Goal: Transaction & Acquisition: Purchase product/service

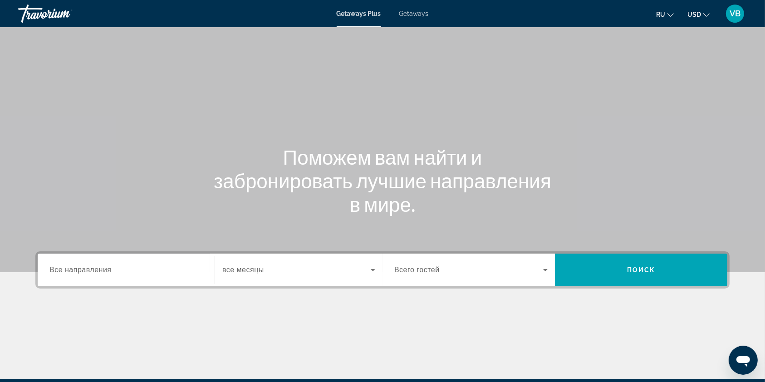
click at [417, 15] on span "Getaways" at bounding box center [413, 13] width 29 height 7
click at [121, 270] on input "Destination Все направления" at bounding box center [125, 270] width 153 height 11
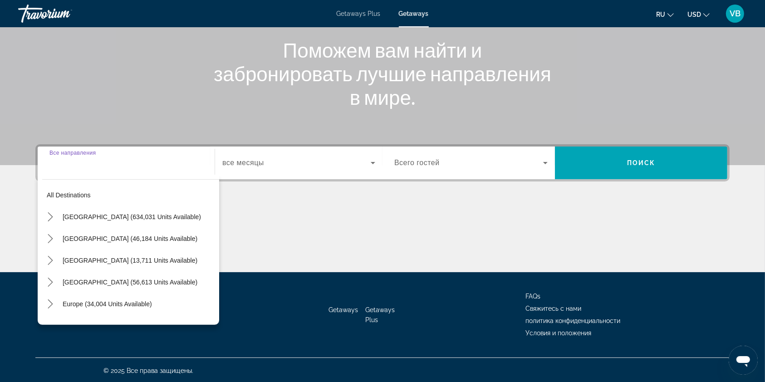
scroll to position [108, 0]
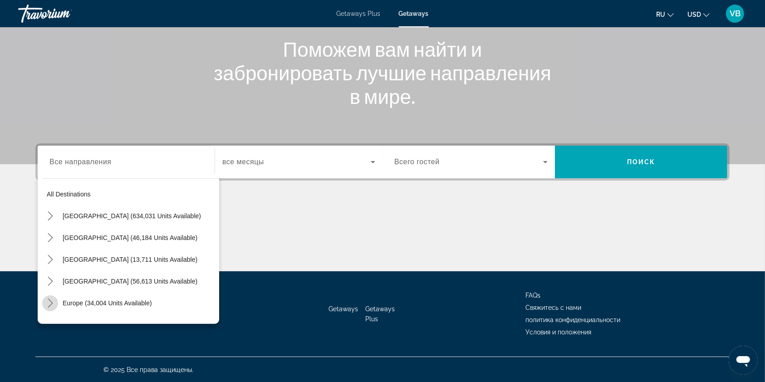
click at [51, 299] on icon "Toggle Europe (34,004 units available) submenu" at bounding box center [50, 302] width 9 height 9
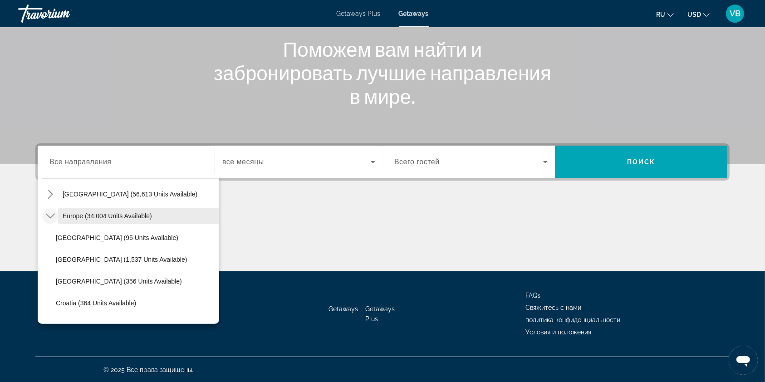
scroll to position [90, 0]
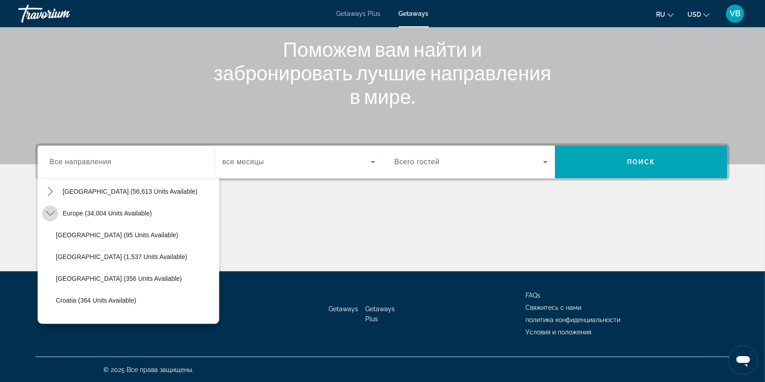
click at [49, 209] on icon "Toggle Europe (34,004 units available) submenu" at bounding box center [50, 213] width 9 height 9
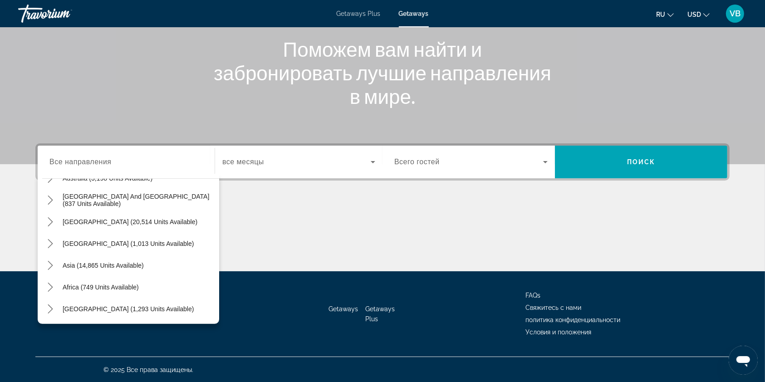
scroll to position [0, 0]
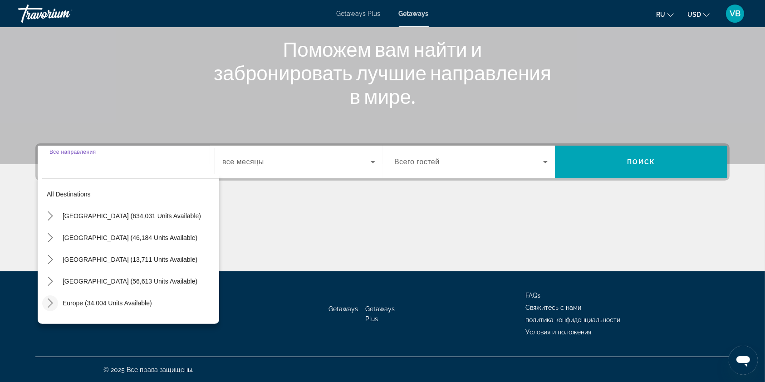
click at [135, 158] on input "Destination Все направления" at bounding box center [125, 162] width 153 height 11
click at [89, 169] on div "Search widget" at bounding box center [125, 162] width 153 height 26
click at [90, 161] on input "Destination Все направления" at bounding box center [125, 162] width 153 height 11
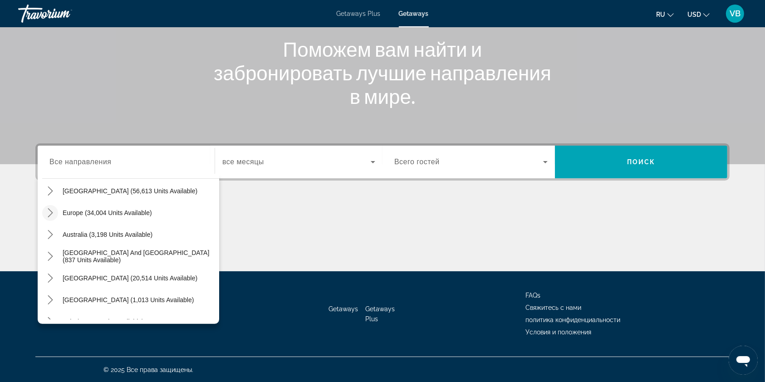
scroll to position [91, 0]
click at [146, 209] on span "Europe (34,004 units available)" at bounding box center [107, 212] width 89 height 7
type input "**********"
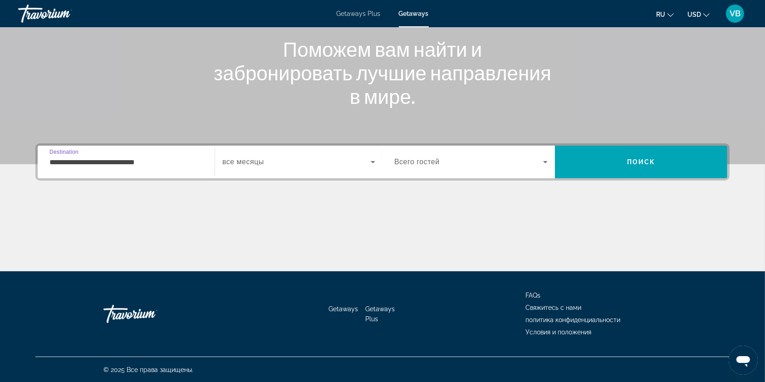
click at [174, 158] on input "**********" at bounding box center [125, 162] width 153 height 11
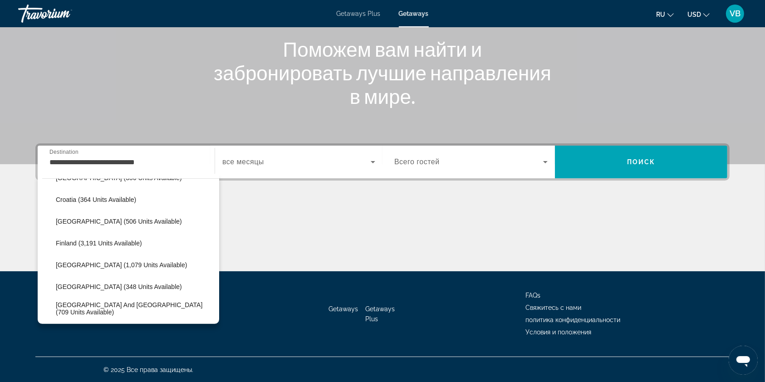
scroll to position [0, 0]
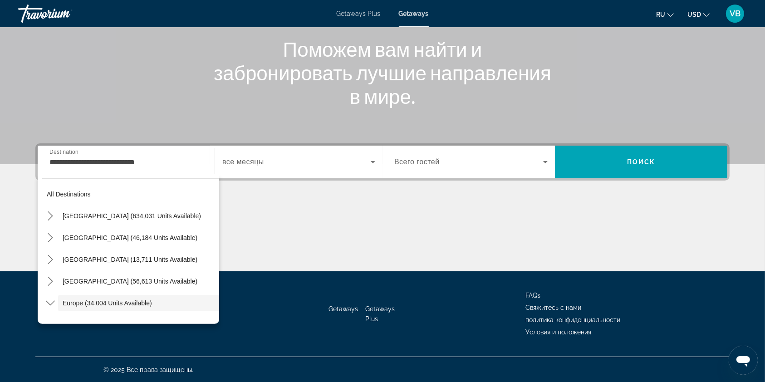
click at [338, 157] on span "Search widget" at bounding box center [296, 161] width 148 height 11
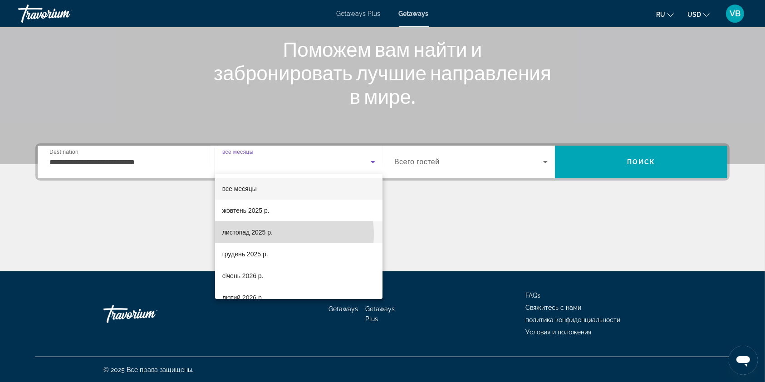
click at [274, 234] on mat-option "листопад 2025 р." at bounding box center [298, 232] width 167 height 22
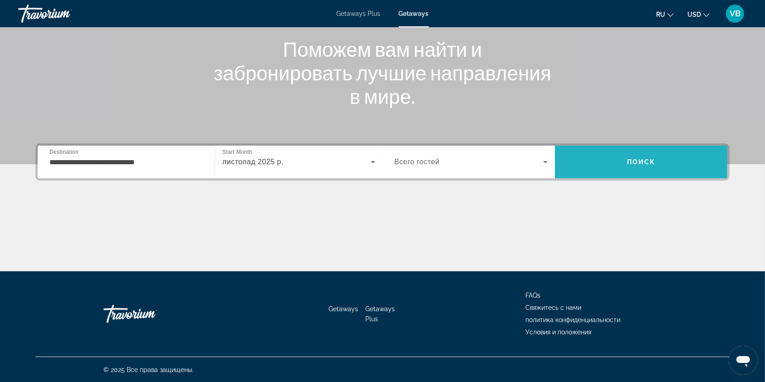
click at [610, 158] on span "Search" at bounding box center [641, 162] width 172 height 22
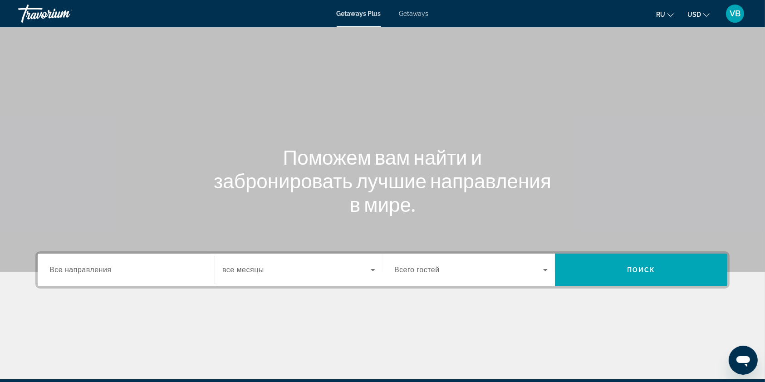
click at [414, 13] on span "Getaways" at bounding box center [413, 13] width 29 height 7
click at [117, 267] on input "Destination Все направления" at bounding box center [125, 270] width 153 height 11
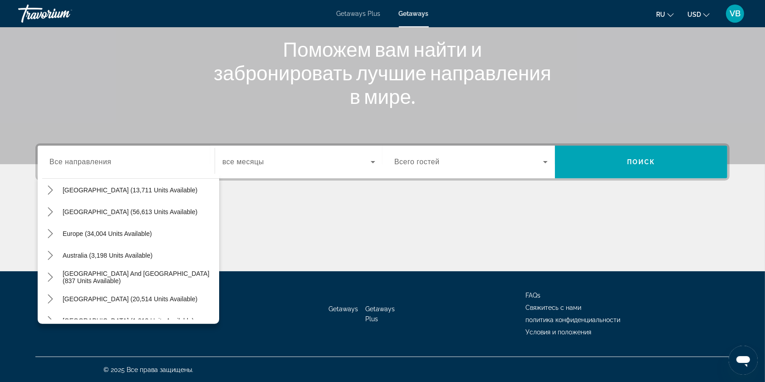
scroll to position [70, 0]
click at [132, 232] on span "Europe (34,004 units available)" at bounding box center [107, 232] width 89 height 7
type input "**********"
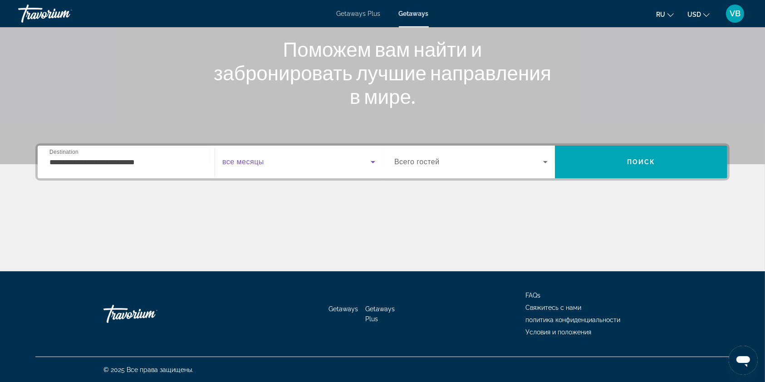
click at [338, 161] on span "Search widget" at bounding box center [296, 161] width 148 height 11
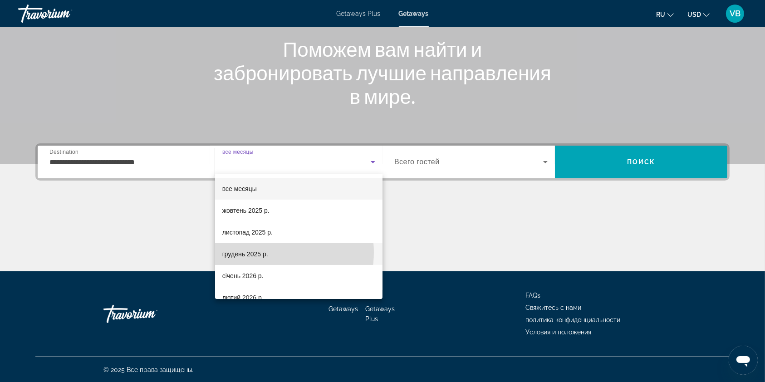
click at [268, 252] on mat-option "грудень 2025 р." at bounding box center [298, 254] width 167 height 22
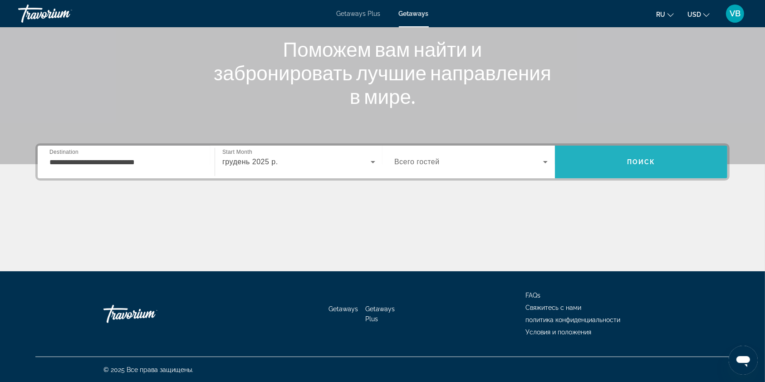
click at [622, 162] on span "Search" at bounding box center [641, 162] width 172 height 22
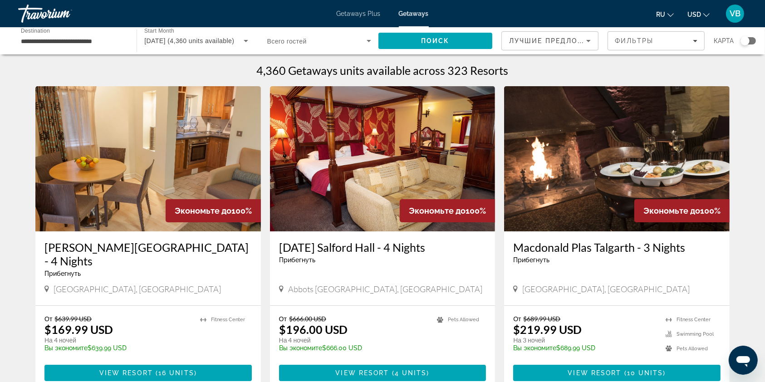
click at [741, 39] on div "Search widget" at bounding box center [744, 40] width 9 height 9
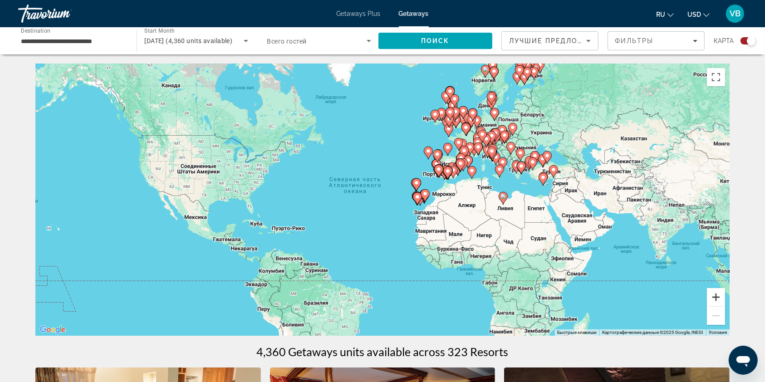
click at [718, 299] on button "Увеличить" at bounding box center [716, 297] width 18 height 18
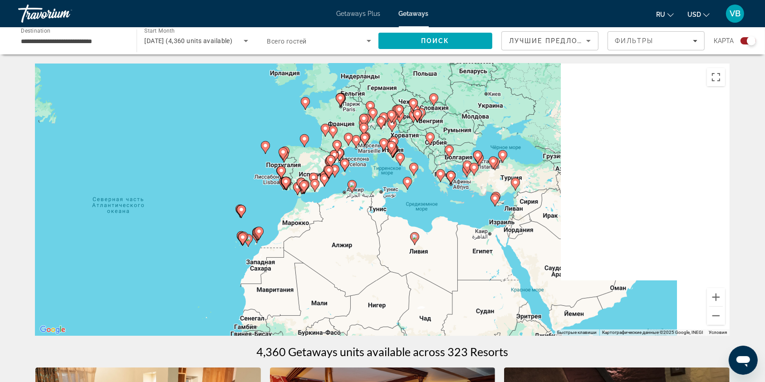
drag, startPoint x: 675, startPoint y: 173, endPoint x: 461, endPoint y: 207, distance: 217.3
click at [461, 207] on div "Чтобы активировать перетаскивание с помощью клавиатуры, нажмите Alt + Ввод. Пос…" at bounding box center [382, 199] width 694 height 272
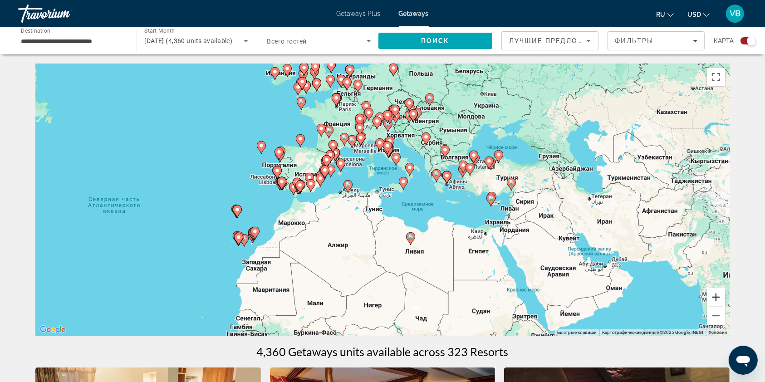
click at [717, 299] on button "Увеличить" at bounding box center [716, 297] width 18 height 18
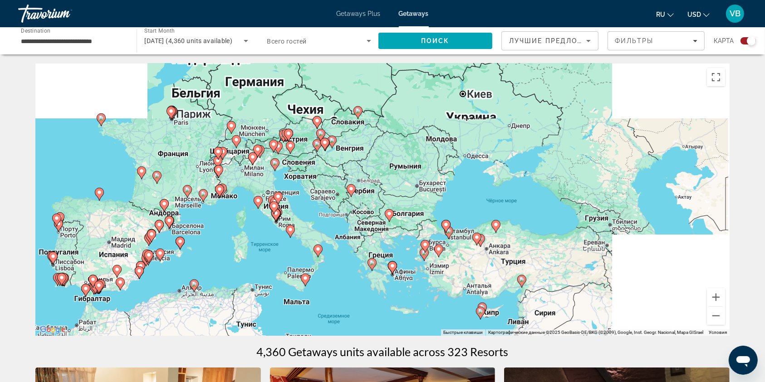
drag, startPoint x: 531, startPoint y: 111, endPoint x: 392, endPoint y: 218, distance: 175.6
click at [392, 218] on div "Чтобы активировать перетаскивание с помощью клавиатуры, нажмите Alt + Ввод. Пос…" at bounding box center [382, 199] width 694 height 272
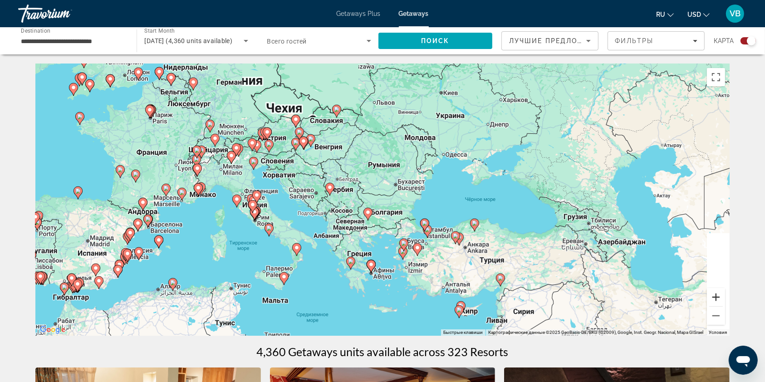
click at [715, 295] on button "Увеличить" at bounding box center [716, 297] width 18 height 18
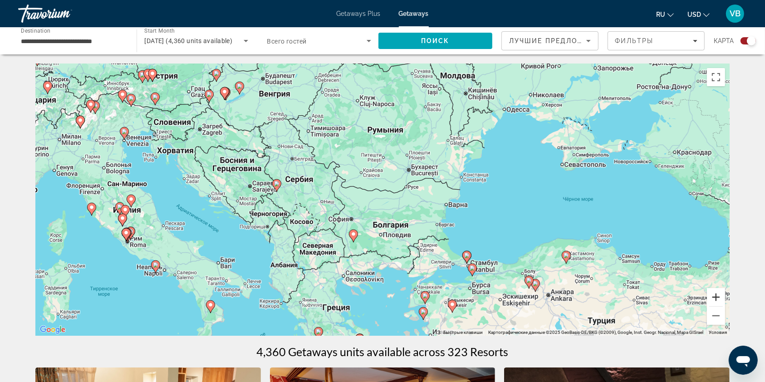
click at [715, 295] on button "Увеличить" at bounding box center [716, 297] width 18 height 18
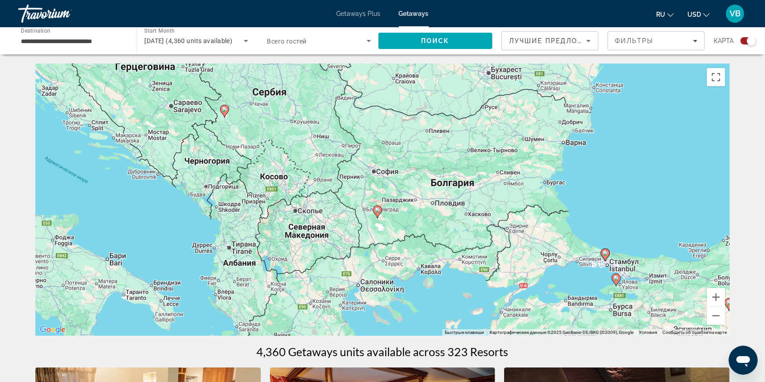
drag, startPoint x: 357, startPoint y: 289, endPoint x: 414, endPoint y: 215, distance: 93.2
click at [414, 215] on div "Чтобы активировать перетаскивание с помощью клавиатуры, нажмите Alt + Ввод. Пос…" at bounding box center [382, 199] width 694 height 272
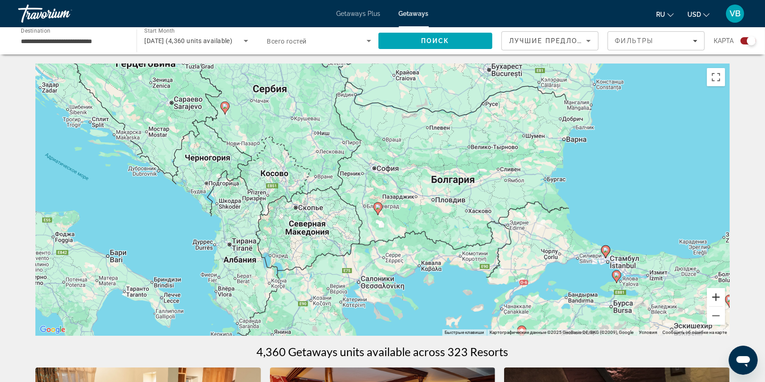
click at [715, 297] on button "Увеличить" at bounding box center [716, 297] width 18 height 18
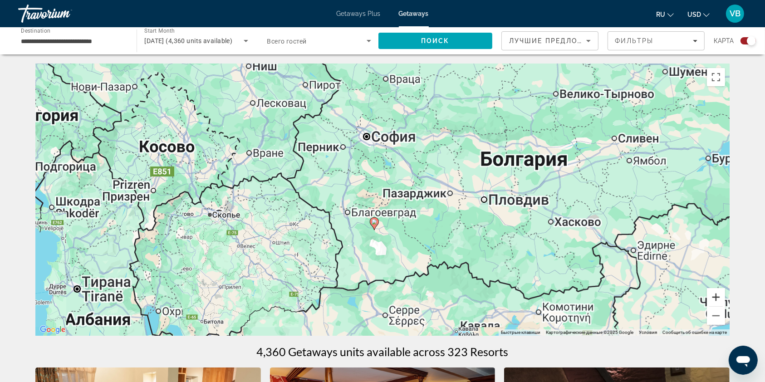
click at [715, 297] on button "Увеличить" at bounding box center [716, 297] width 18 height 18
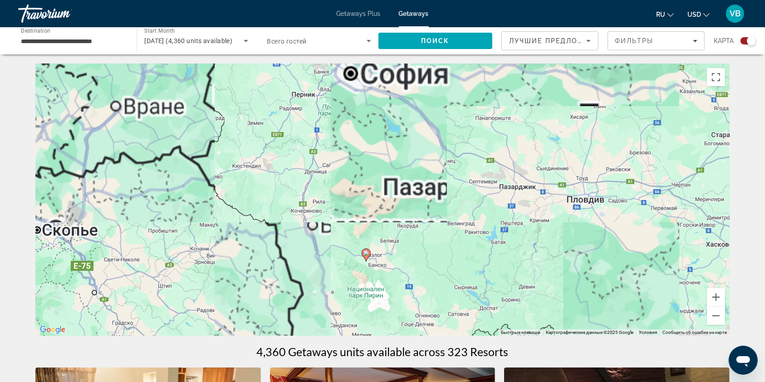
click at [366, 252] on image "Main content" at bounding box center [365, 252] width 5 height 5
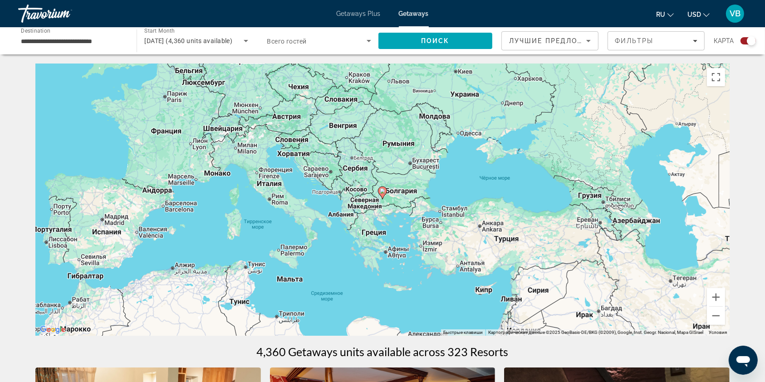
click at [383, 193] on image "Main content" at bounding box center [382, 190] width 5 height 5
type input "**********"
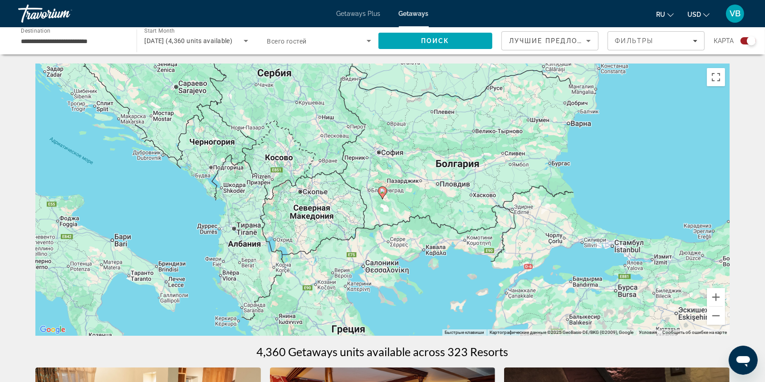
click at [383, 193] on image "Main content" at bounding box center [382, 190] width 5 height 5
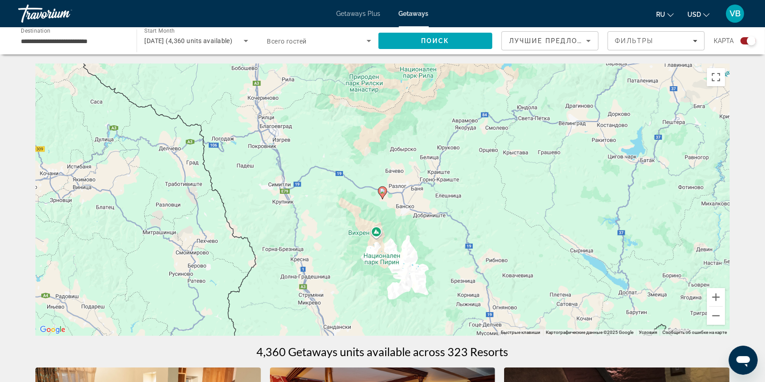
click at [383, 193] on image "Main content" at bounding box center [382, 190] width 5 height 5
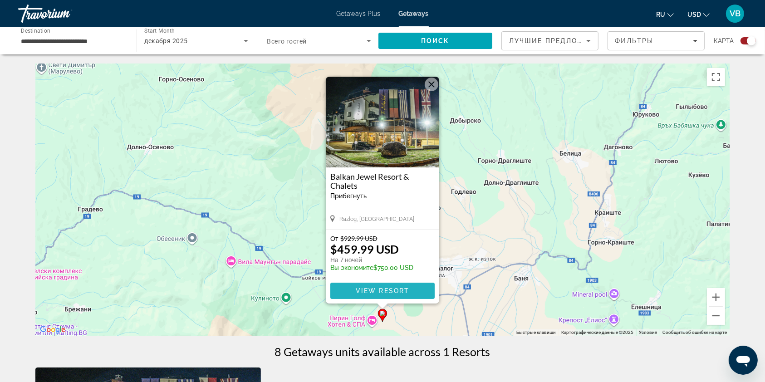
click at [355, 292] on span "Main content" at bounding box center [382, 291] width 104 height 22
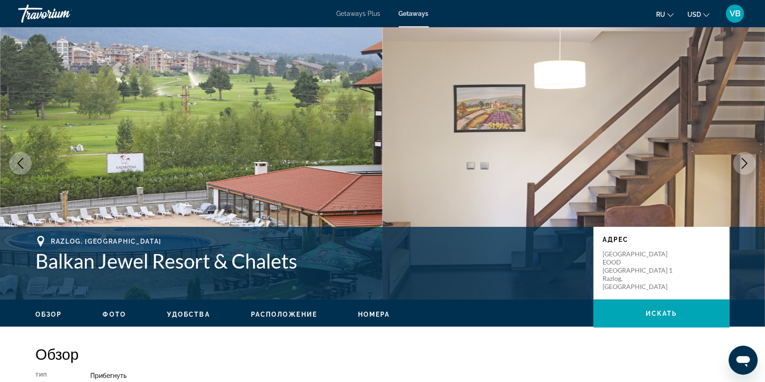
click at [356, 16] on span "Getaways Plus" at bounding box center [359, 13] width 44 height 7
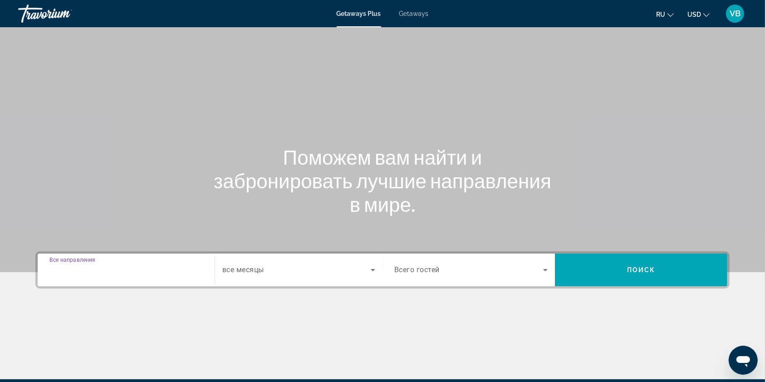
click at [145, 272] on input "Destination Все направления" at bounding box center [125, 270] width 153 height 11
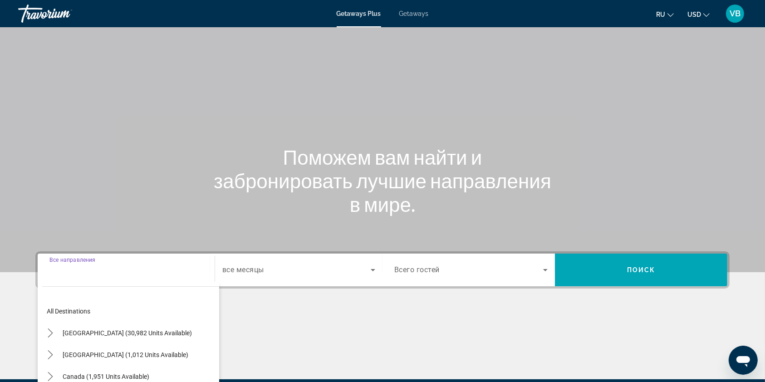
scroll to position [108, 0]
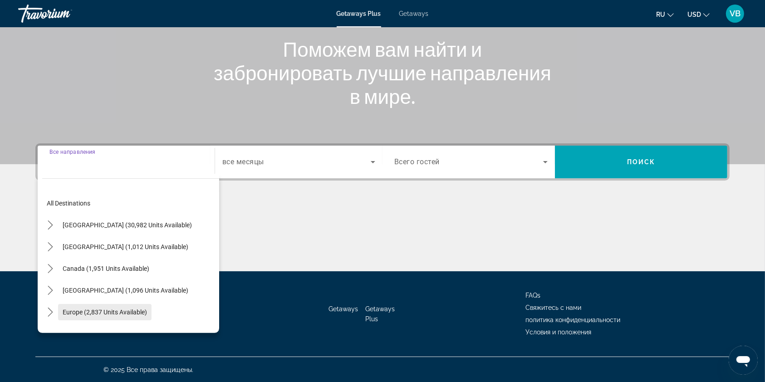
click at [77, 314] on span "Europe (2,837 units available)" at bounding box center [105, 311] width 84 height 7
type input "**********"
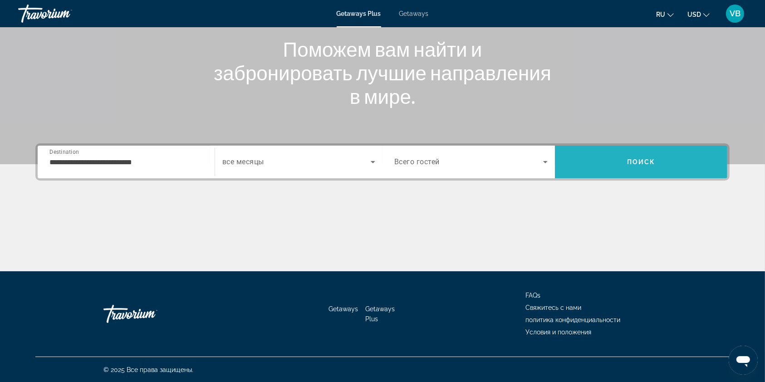
click at [646, 161] on span "Поиск" at bounding box center [641, 161] width 29 height 7
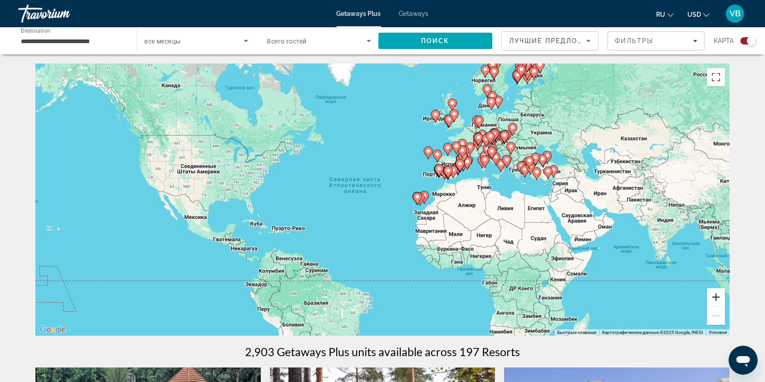
click at [716, 295] on button "Увеличить" at bounding box center [716, 297] width 18 height 18
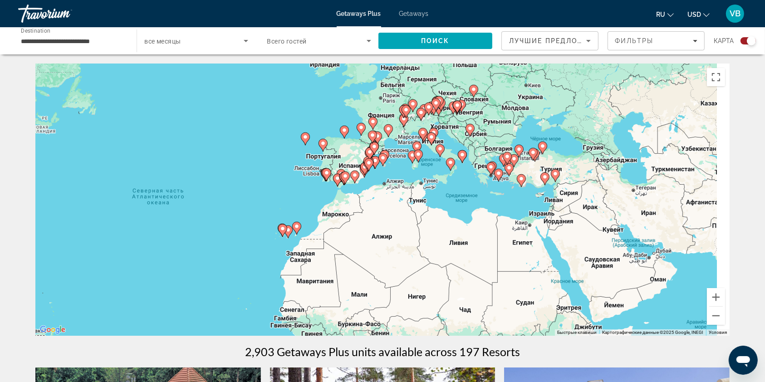
drag, startPoint x: 650, startPoint y: 170, endPoint x: 457, endPoint y: 205, distance: 196.3
click at [457, 205] on div "Чтобы активировать перетаскивание с помощью клавиатуры, нажмите Alt + Ввод. Пос…" at bounding box center [382, 199] width 694 height 272
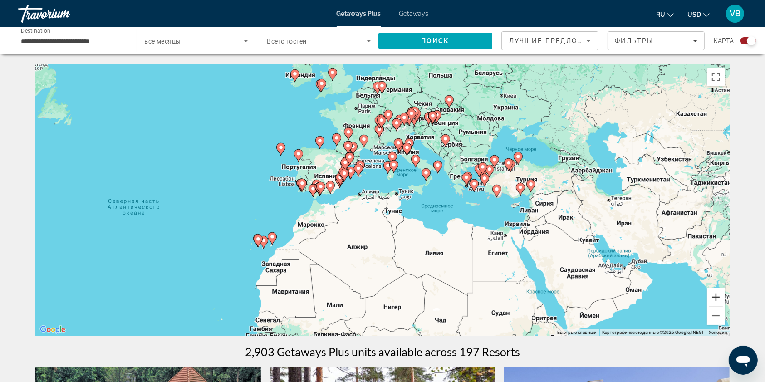
click at [715, 298] on button "Увеличить" at bounding box center [716, 297] width 18 height 18
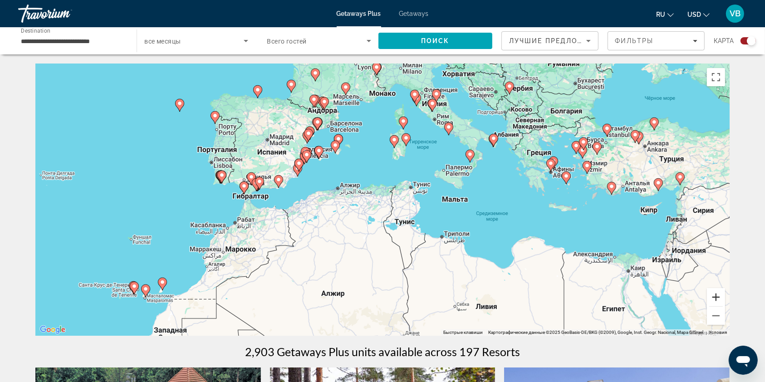
scroll to position [118, 0]
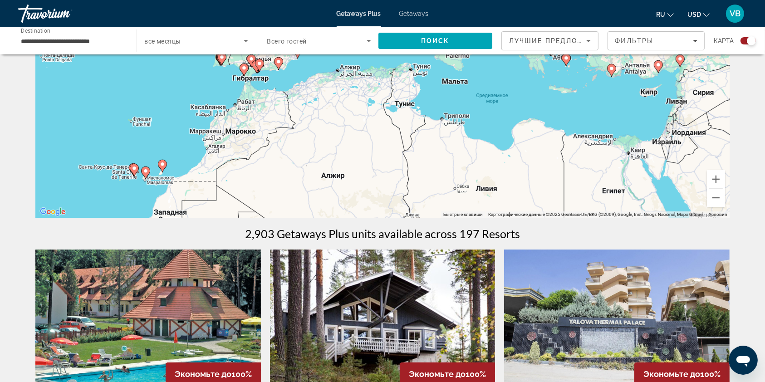
click at [404, 13] on span "Getaways" at bounding box center [413, 13] width 29 height 7
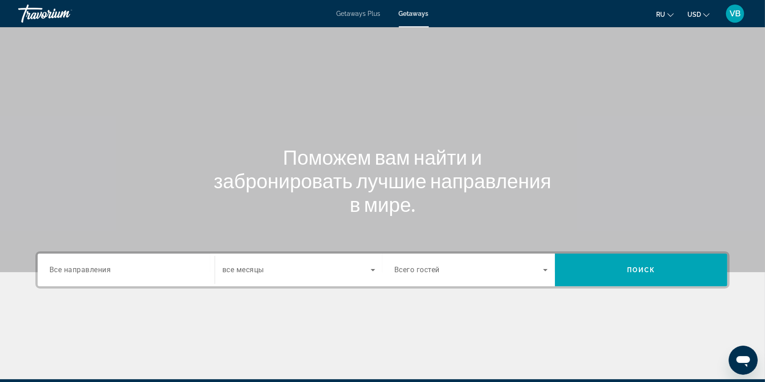
click at [88, 262] on div "Search widget" at bounding box center [125, 270] width 153 height 26
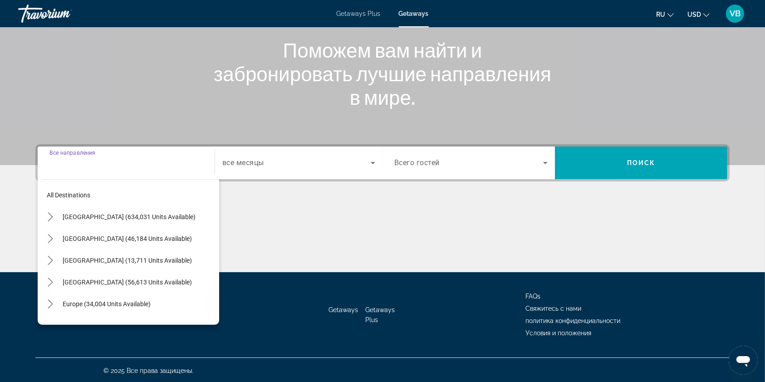
scroll to position [108, 0]
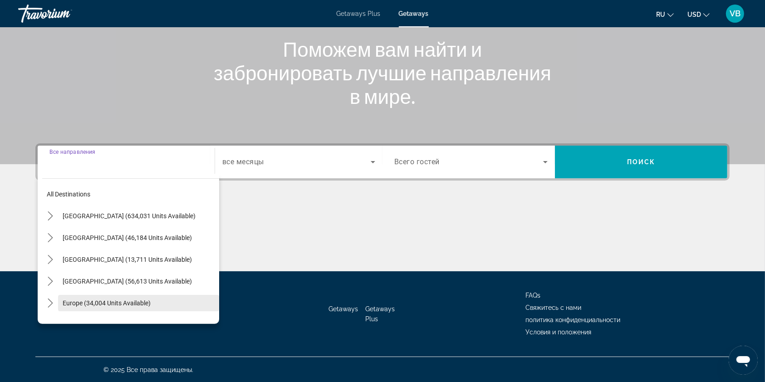
click at [78, 301] on span "Europe (34,004 units available)" at bounding box center [107, 302] width 88 height 7
type input "**********"
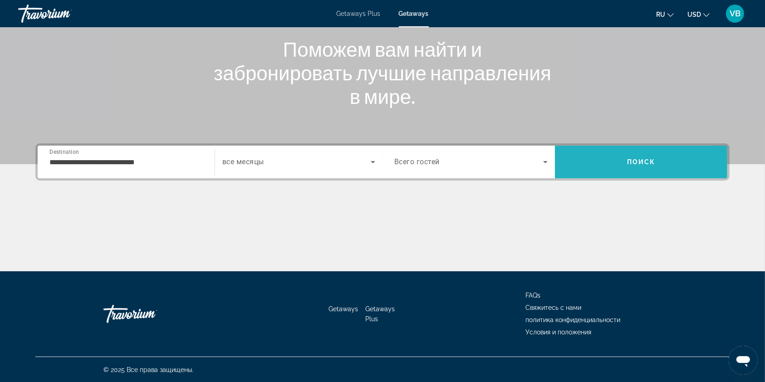
click at [605, 158] on span "Search" at bounding box center [641, 162] width 172 height 22
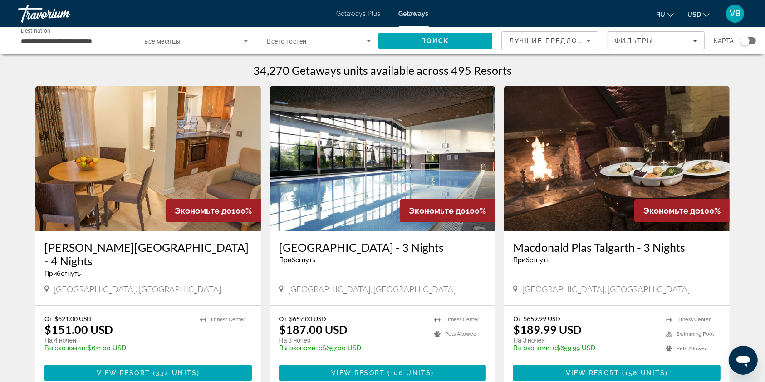
click at [747, 39] on div "Search widget" at bounding box center [744, 40] width 9 height 9
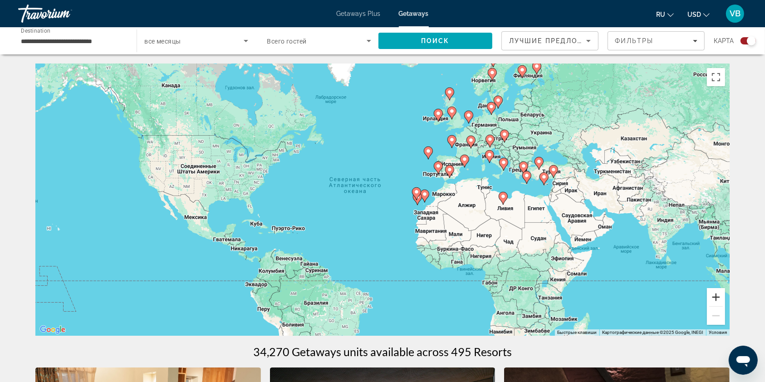
click at [717, 301] on button "Увеличить" at bounding box center [716, 297] width 18 height 18
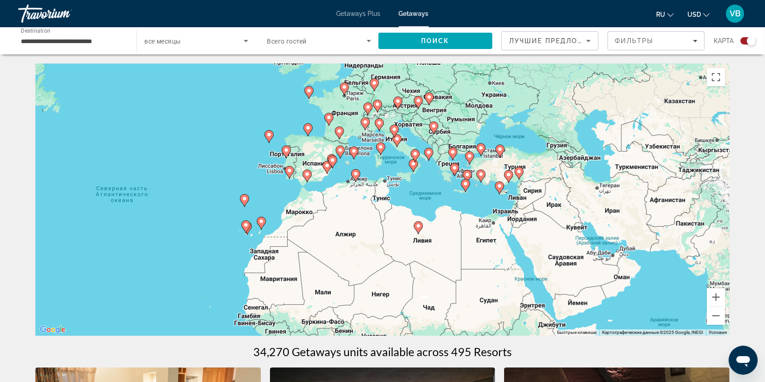
drag, startPoint x: 625, startPoint y: 173, endPoint x: 419, endPoint y: 197, distance: 207.8
click at [419, 197] on div "Чтобы активировать перетаскивание с помощью клавиатуры, нажмите Alt + Ввод. Пос…" at bounding box center [382, 199] width 694 height 272
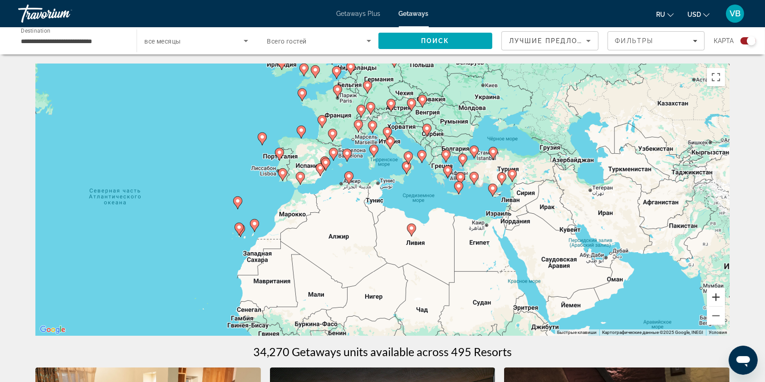
click at [718, 299] on button "Увеличить" at bounding box center [716, 297] width 18 height 18
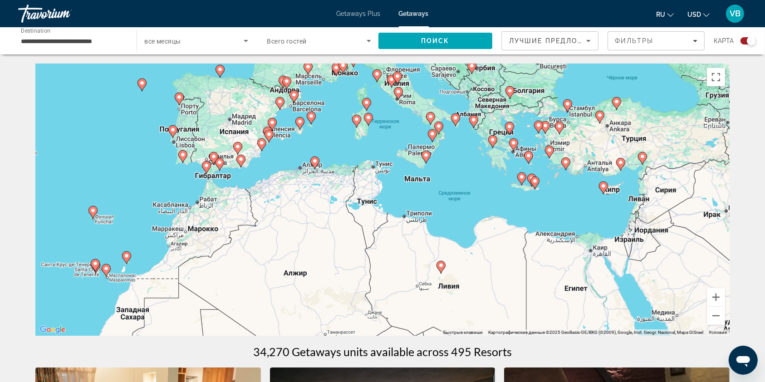
click at [512, 90] on icon "Main content" at bounding box center [510, 93] width 8 height 12
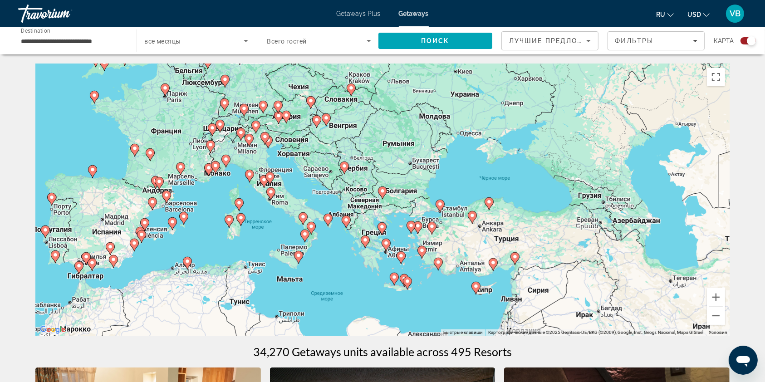
click at [382, 188] on icon "Main content" at bounding box center [382, 193] width 8 height 12
type input "**********"
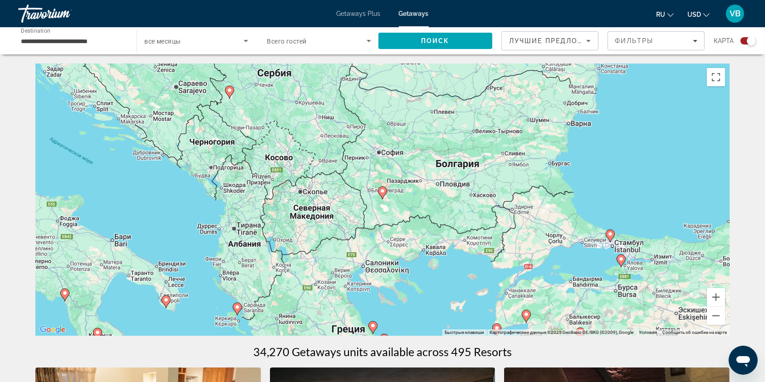
click at [382, 190] on image "Main content" at bounding box center [382, 190] width 5 height 5
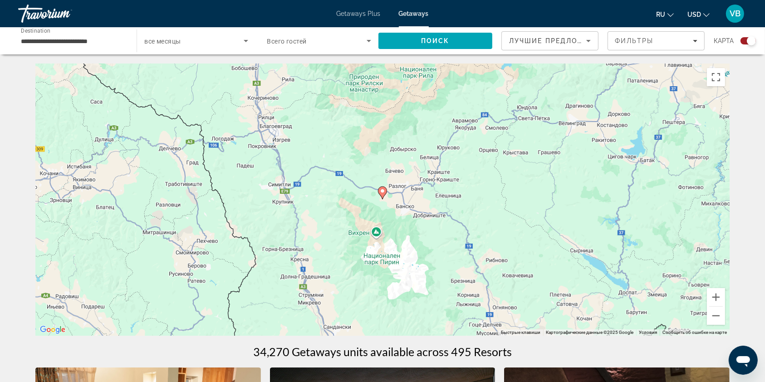
click at [382, 191] on image "Main content" at bounding box center [382, 190] width 5 height 5
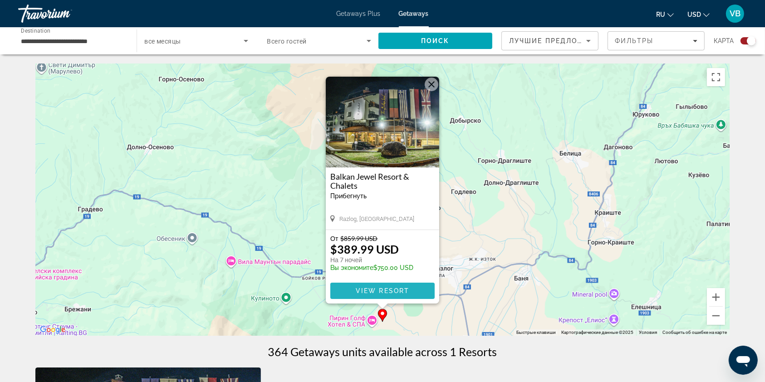
click at [340, 295] on span "Main content" at bounding box center [382, 291] width 104 height 22
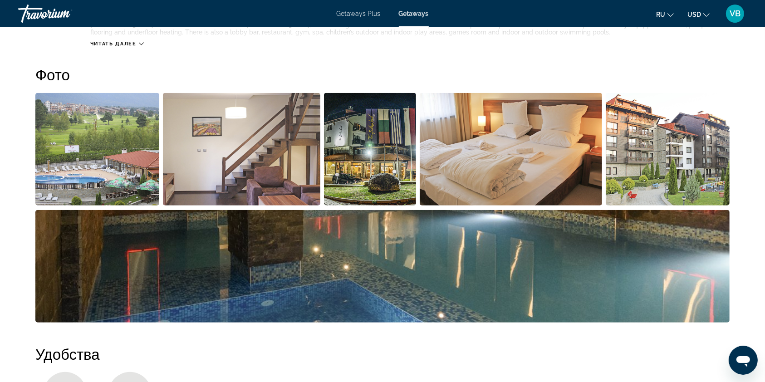
scroll to position [404, 0]
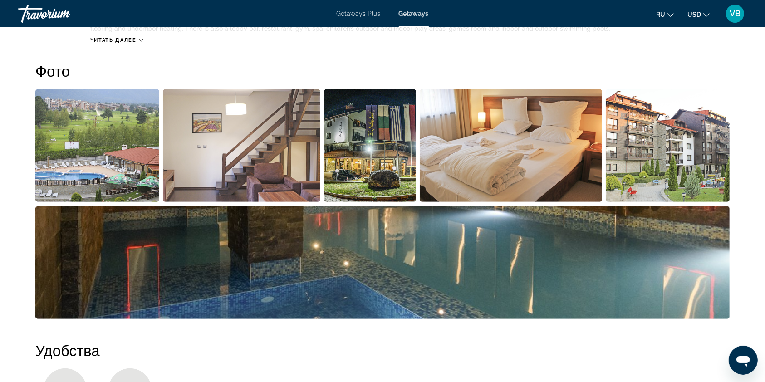
click at [347, 12] on span "Getaways Plus" at bounding box center [359, 13] width 44 height 7
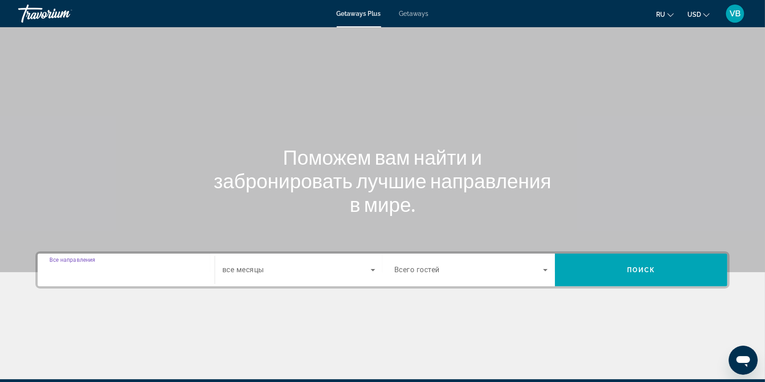
click at [156, 268] on input "Destination Все направления" at bounding box center [125, 270] width 153 height 11
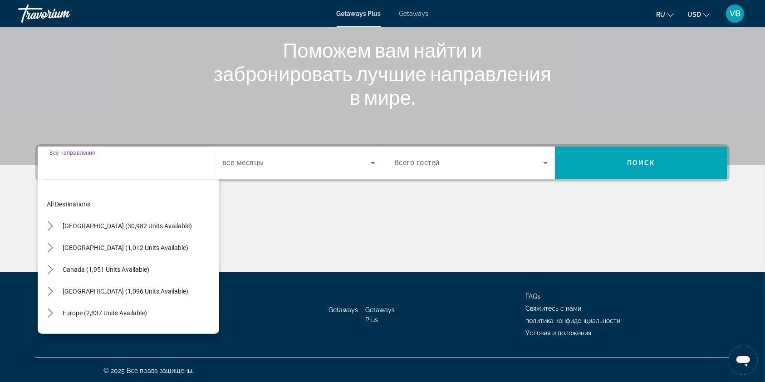
scroll to position [108, 0]
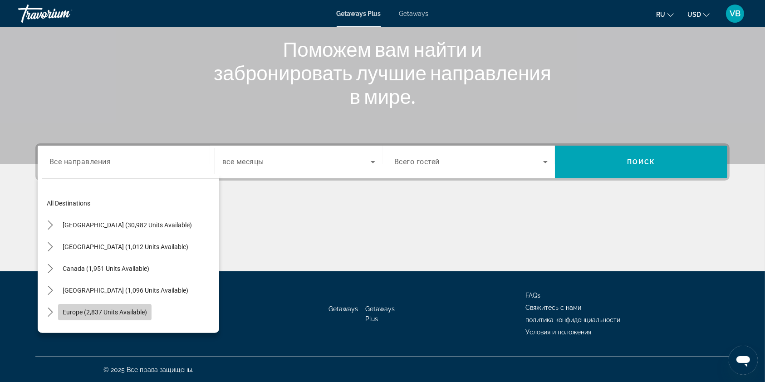
click at [91, 309] on span "Europe (2,837 units available)" at bounding box center [105, 311] width 84 height 7
type input "**********"
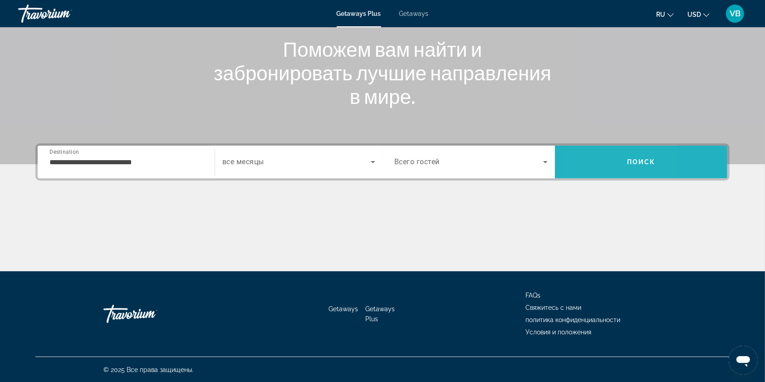
click at [587, 157] on span "Search" at bounding box center [641, 162] width 172 height 22
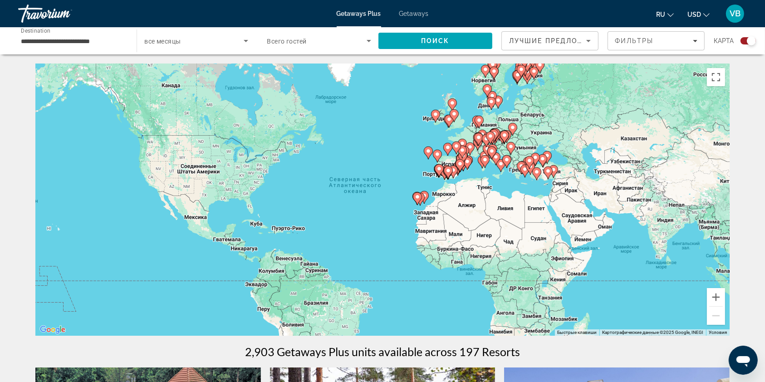
click at [49, 12] on div "Travorium" at bounding box center [63, 14] width 91 height 24
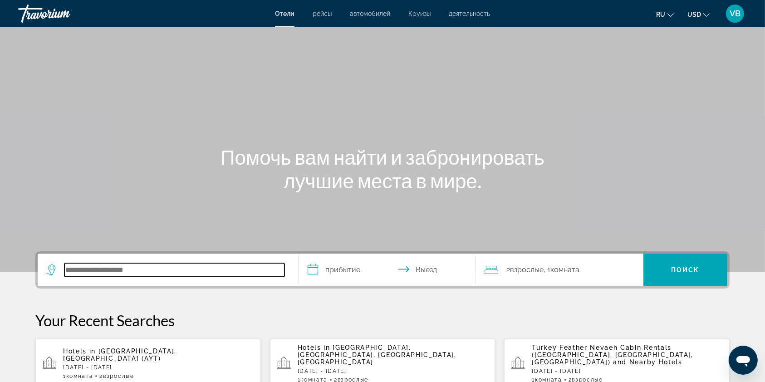
click at [195, 263] on input "Search hotel destination" at bounding box center [174, 270] width 220 height 14
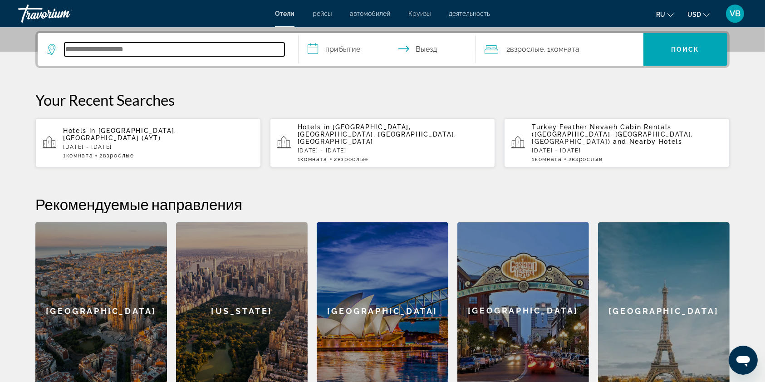
scroll to position [221, 0]
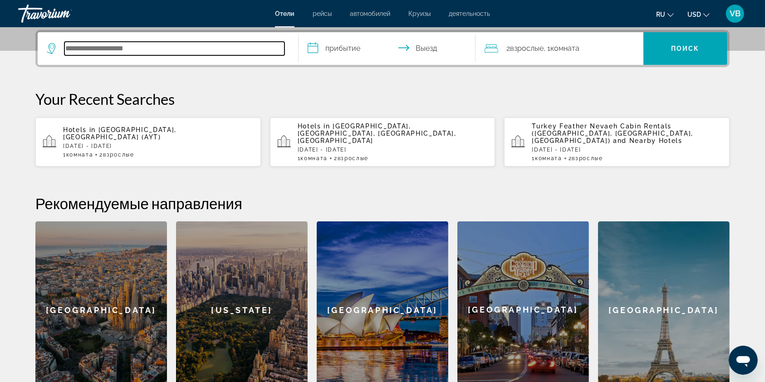
click at [264, 52] on input "Search hotel destination" at bounding box center [174, 49] width 220 height 14
type input "*"
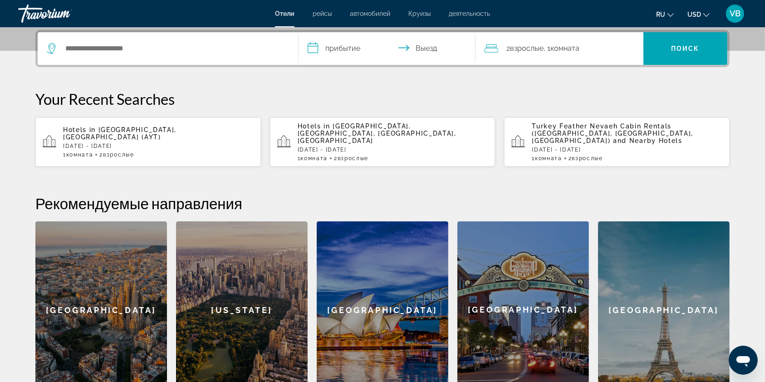
click at [48, 49] on icon "Search widget" at bounding box center [52, 48] width 11 height 11
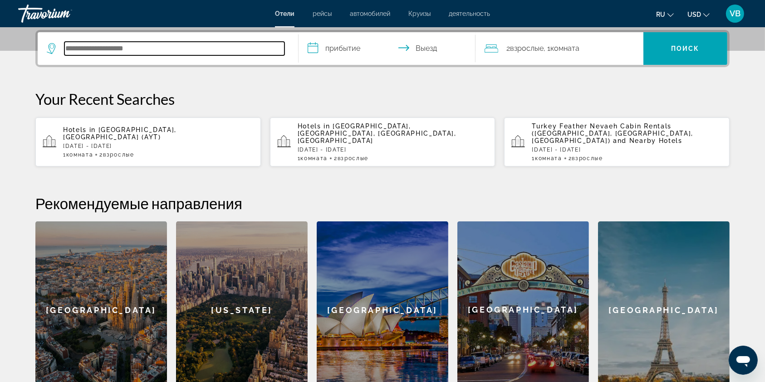
click at [97, 45] on input "Search hotel destination" at bounding box center [174, 49] width 220 height 14
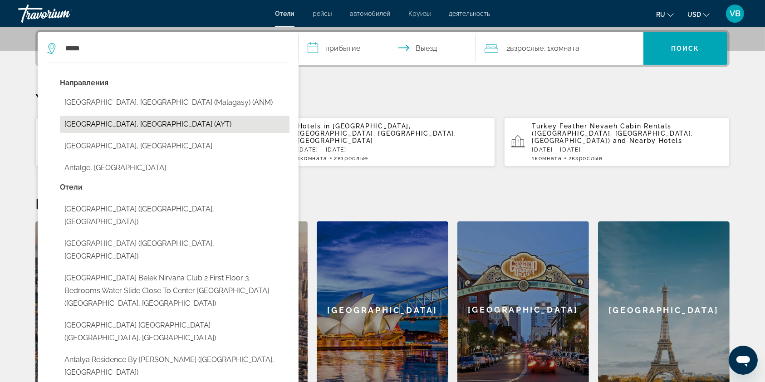
click at [134, 123] on button "Antalya, Turkey (AYT)" at bounding box center [174, 124] width 229 height 17
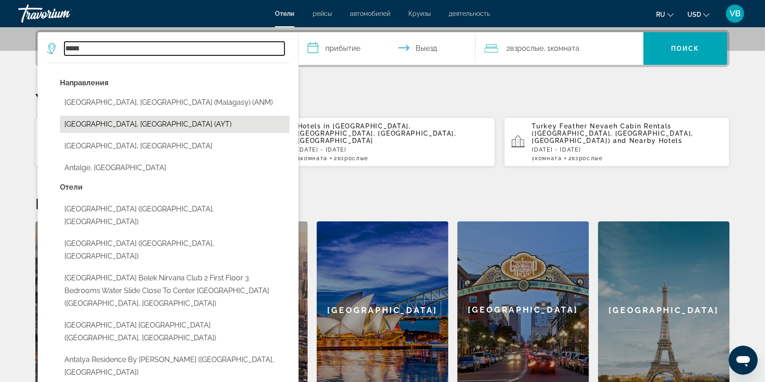
type input "**********"
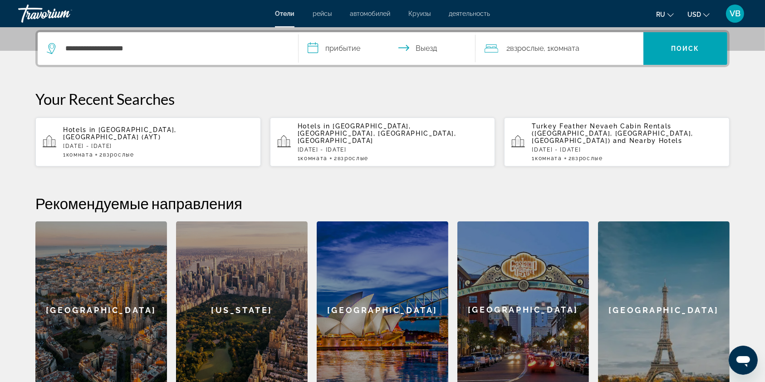
click at [340, 47] on input "**********" at bounding box center [388, 49] width 181 height 35
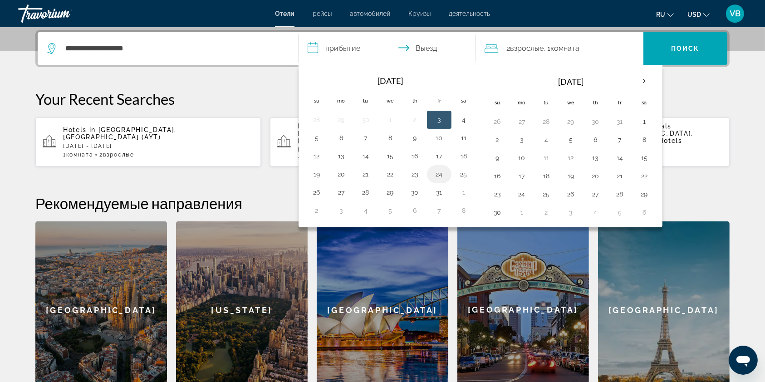
click at [437, 172] on button "24" at bounding box center [439, 174] width 15 height 13
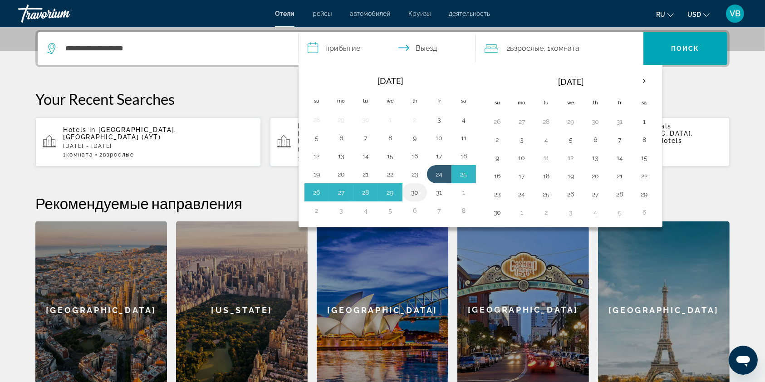
click at [413, 190] on button "30" at bounding box center [414, 192] width 15 height 13
type input "**********"
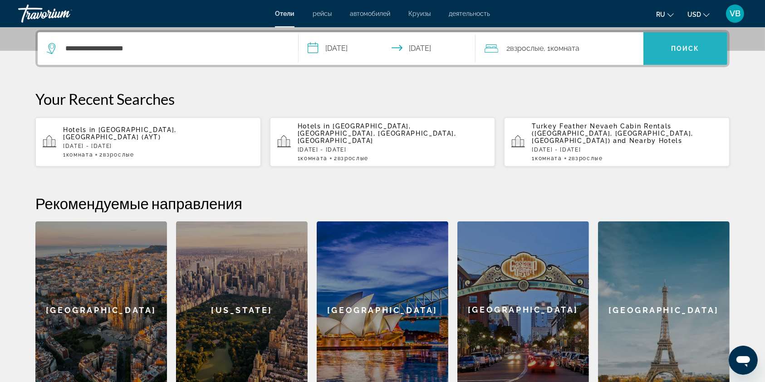
click at [705, 42] on span "Search" at bounding box center [685, 49] width 84 height 22
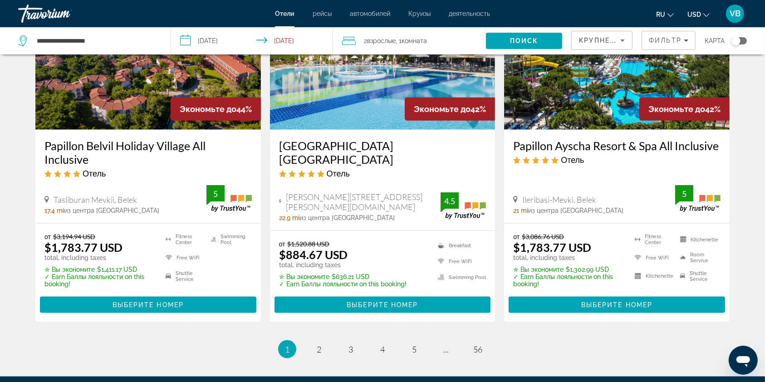
scroll to position [1156, 0]
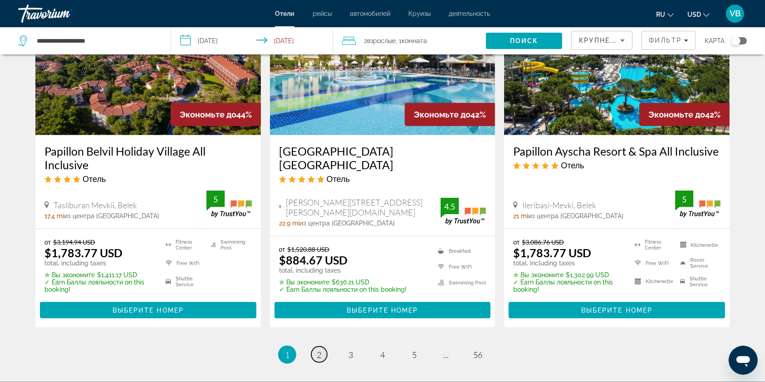
click at [319, 350] on span "2" at bounding box center [319, 355] width 5 height 10
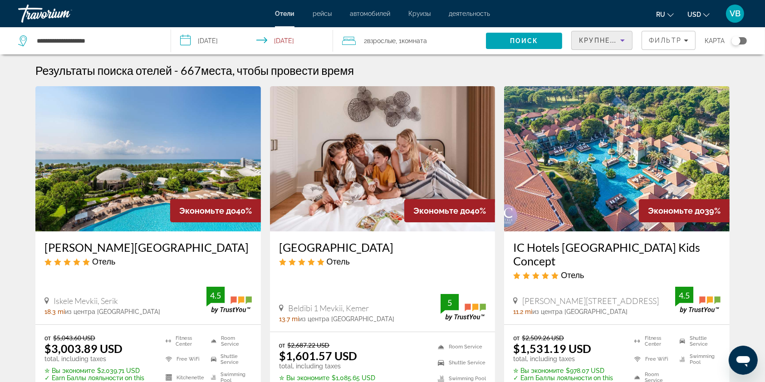
click at [598, 42] on span "Крупнейшие сбережения" at bounding box center [634, 40] width 110 height 7
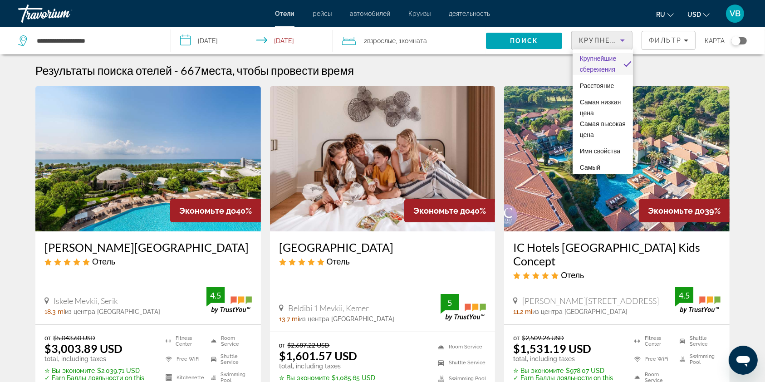
click at [668, 39] on div at bounding box center [382, 191] width 765 height 382
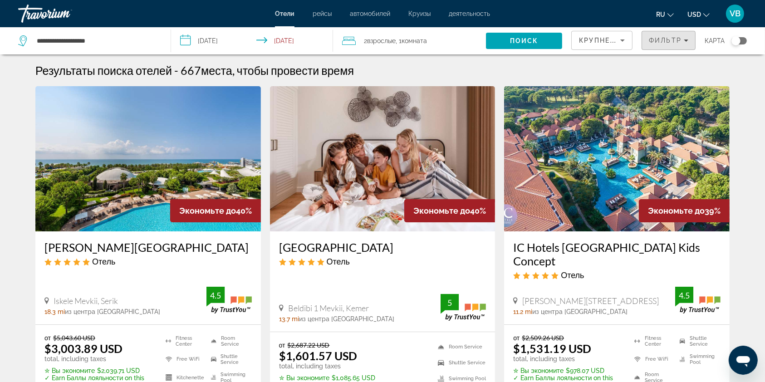
click at [668, 39] on span "Фильтр" at bounding box center [665, 40] width 33 height 7
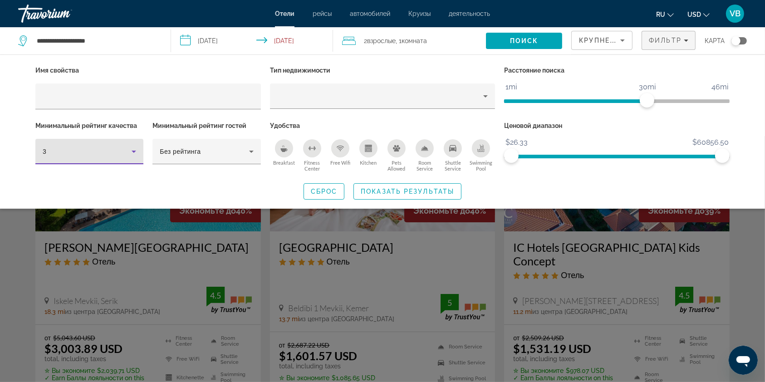
click at [119, 155] on div "3" at bounding box center [87, 151] width 89 height 11
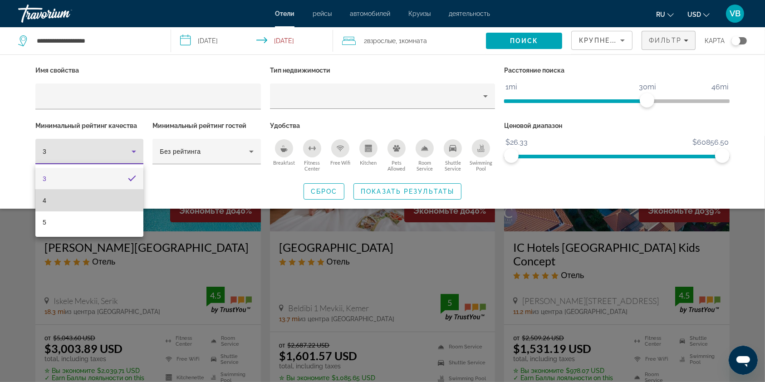
click at [82, 205] on mat-option "4" at bounding box center [89, 201] width 108 height 22
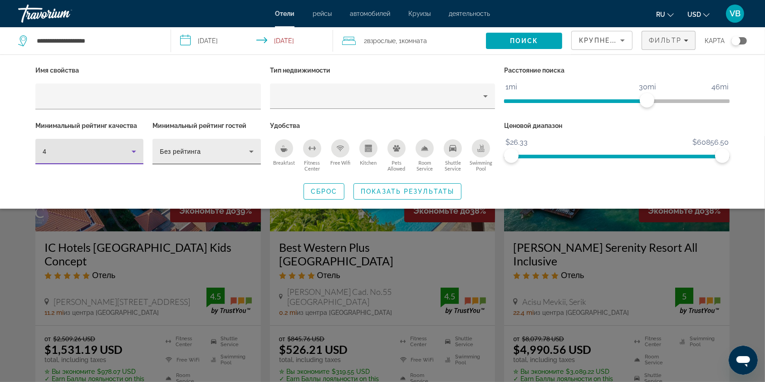
click at [216, 160] on div "Без рейтинга" at bounding box center [206, 151] width 93 height 25
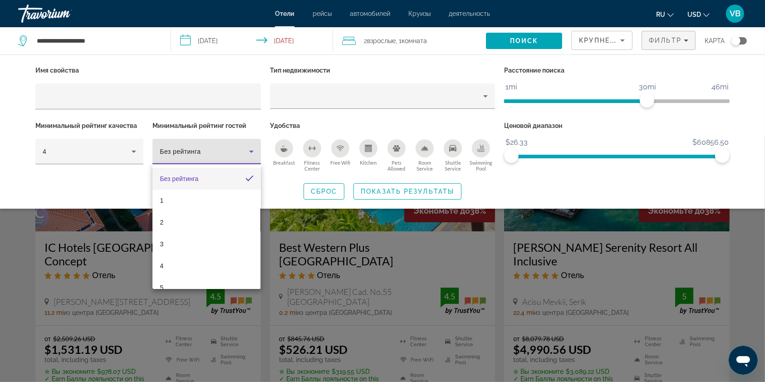
click at [217, 160] on div at bounding box center [382, 191] width 765 height 382
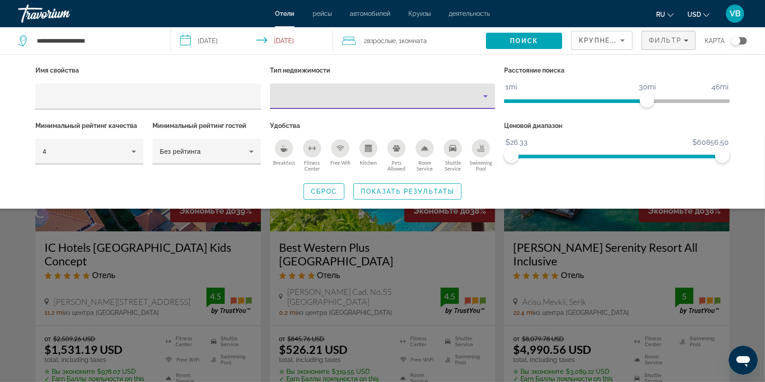
click at [312, 93] on div "Property type" at bounding box center [380, 96] width 206 height 11
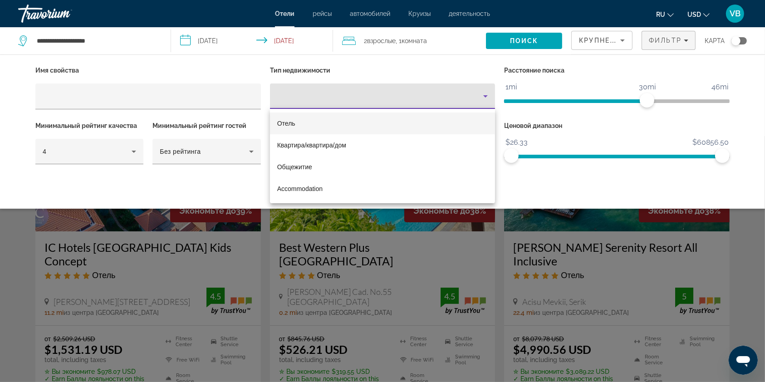
click at [177, 62] on div at bounding box center [382, 191] width 765 height 382
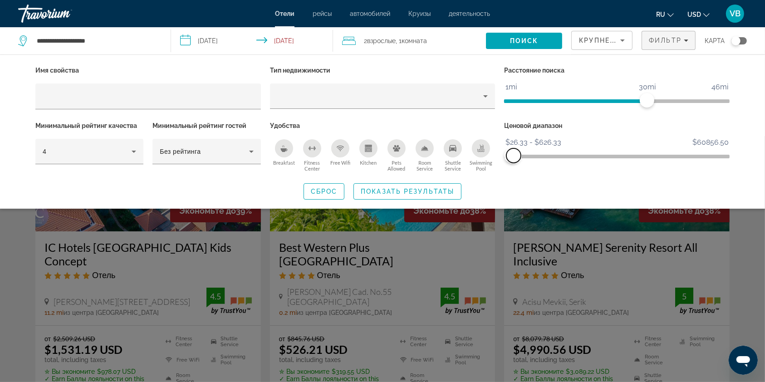
drag, startPoint x: 721, startPoint y: 154, endPoint x: 513, endPoint y: 170, distance: 207.8
click at [513, 170] on div "Ценовой диапазон $26.33 $60856.50 $26.33 $626.33 $26.33 - $626.33" at bounding box center [616, 146] width 234 height 55
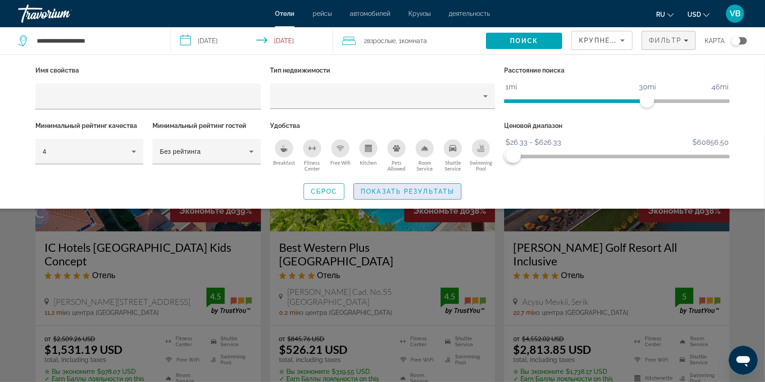
click at [390, 194] on span "Показать результаты" at bounding box center [407, 191] width 93 height 7
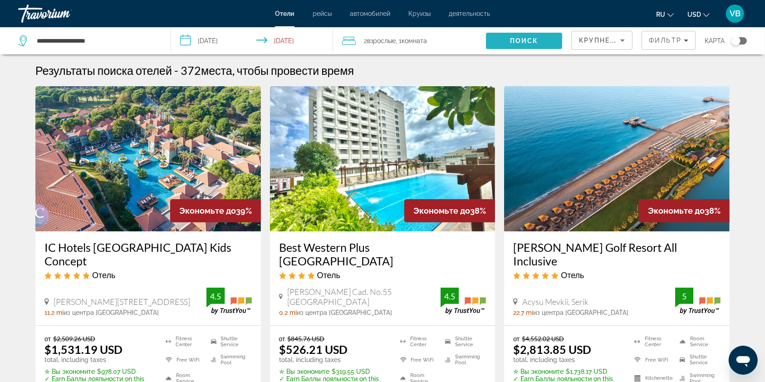
click at [548, 44] on span "Search" at bounding box center [524, 41] width 76 height 22
click at [521, 40] on span "Поиск" at bounding box center [524, 40] width 29 height 7
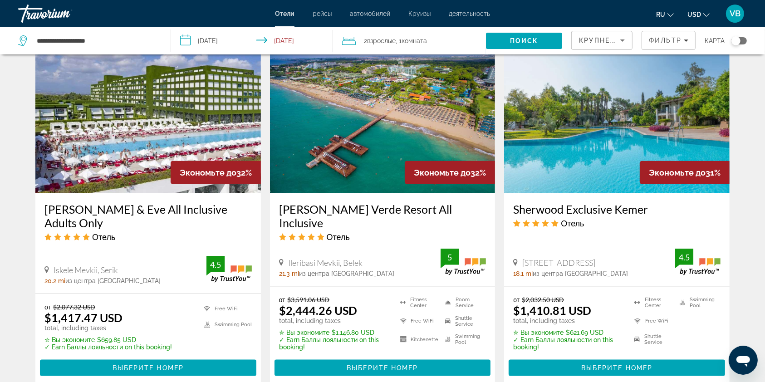
scroll to position [1113, 0]
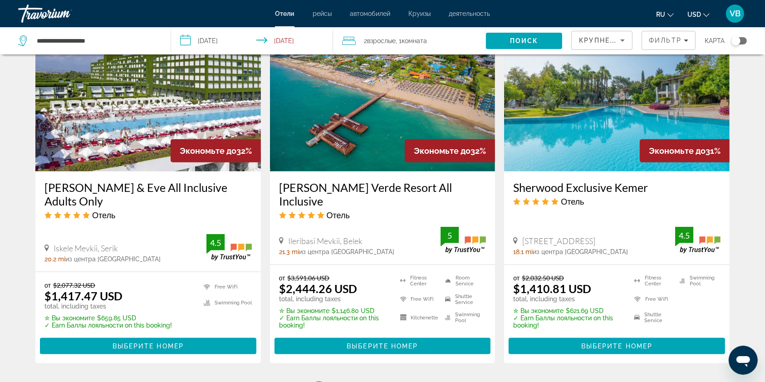
drag, startPoint x: 342, startPoint y: 347, endPoint x: 352, endPoint y: 351, distance: 11.6
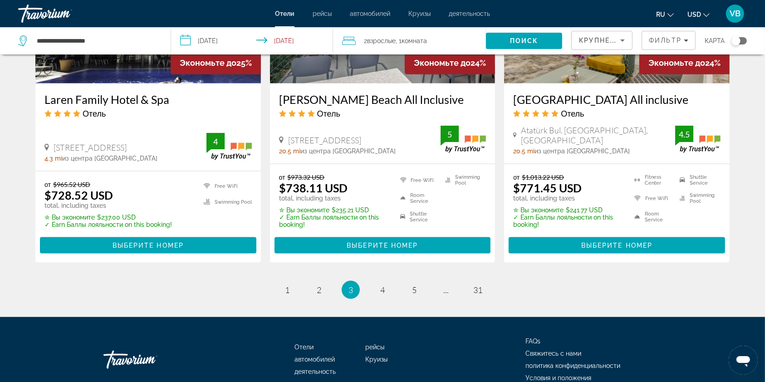
scroll to position [1207, 0]
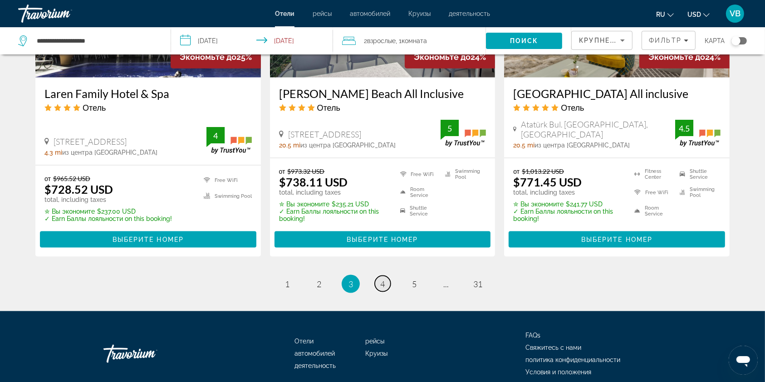
click at [379, 279] on link "page 4" at bounding box center [383, 284] width 16 height 16
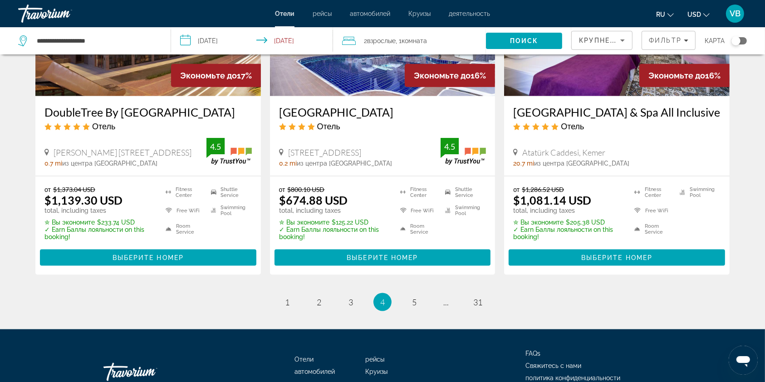
scroll to position [1187, 0]
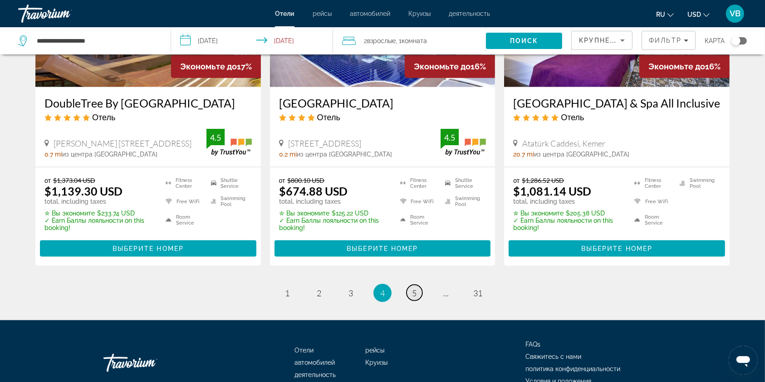
click at [416, 298] on span "5" at bounding box center [414, 293] width 5 height 10
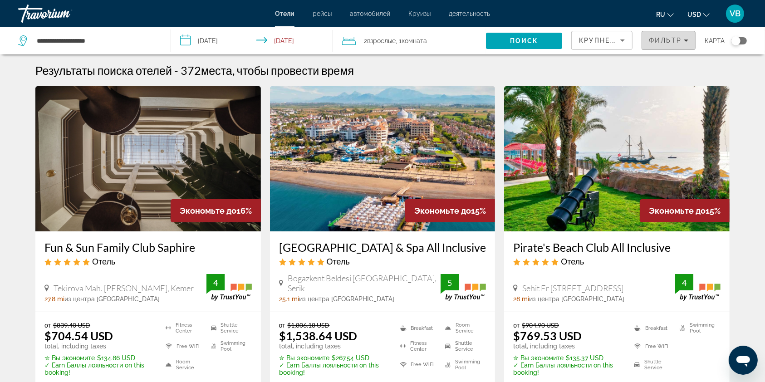
click at [660, 42] on span "Фильтр" at bounding box center [665, 40] width 33 height 7
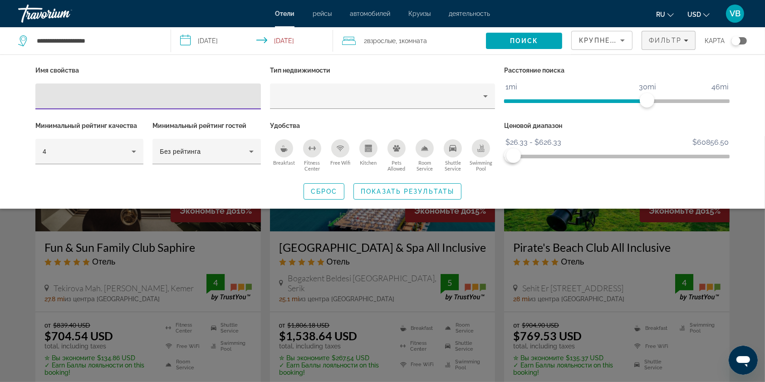
click at [466, 66] on p "Тип недвижимости" at bounding box center [382, 70] width 225 height 13
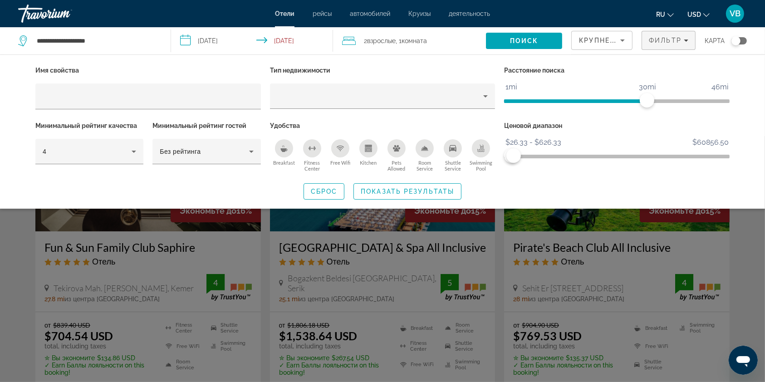
click at [749, 227] on div "Search widget" at bounding box center [382, 259] width 765 height 246
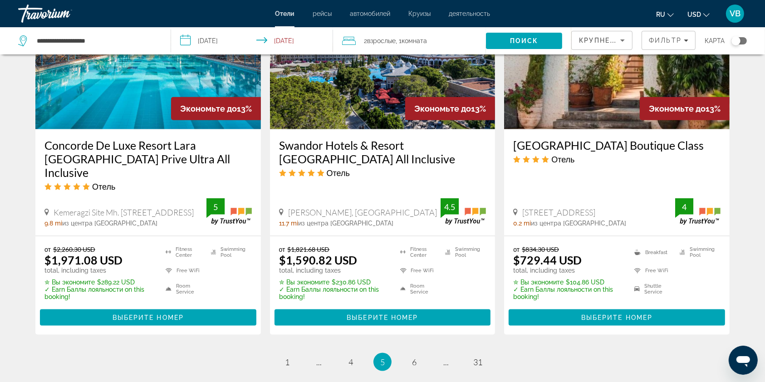
scroll to position [1247, 0]
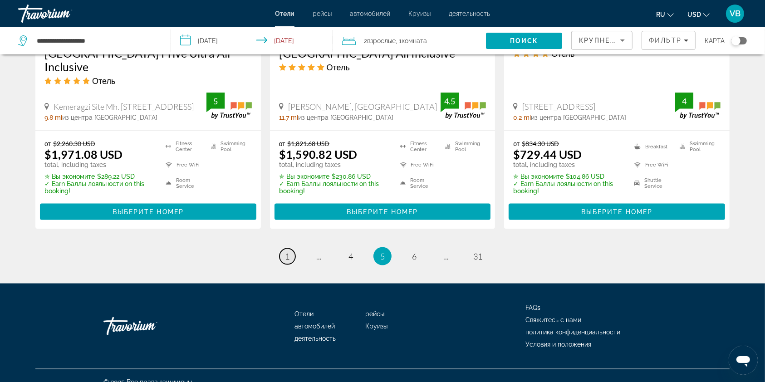
click at [283, 249] on link "page 1" at bounding box center [287, 257] width 16 height 16
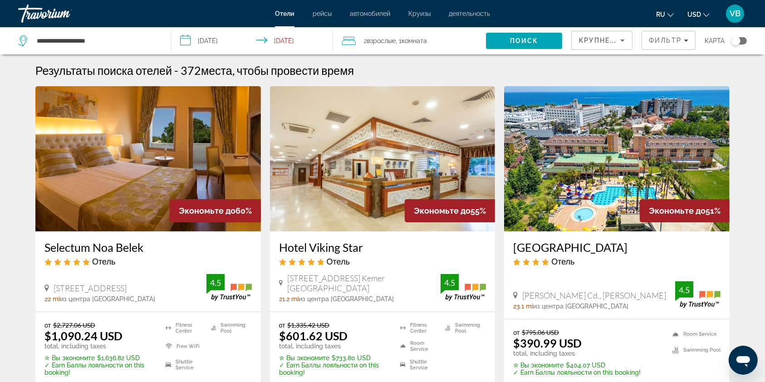
click at [395, 143] on img "Main content" at bounding box center [382, 158] width 225 height 145
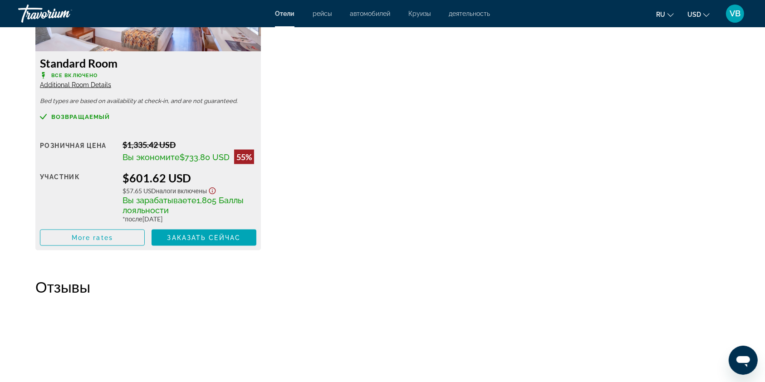
scroll to position [1321, 0]
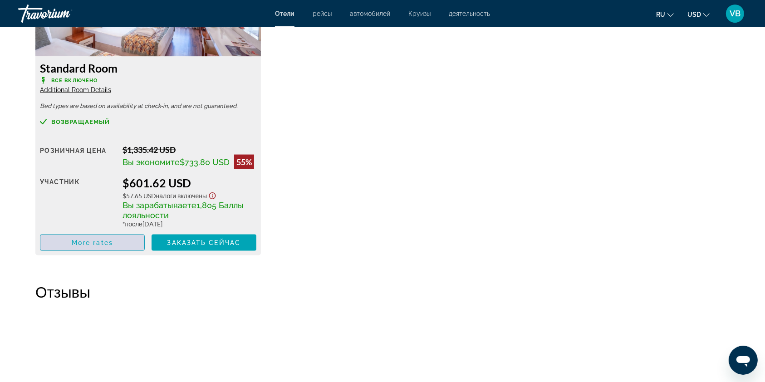
click at [93, 244] on span "More rates" at bounding box center [92, 242] width 41 height 7
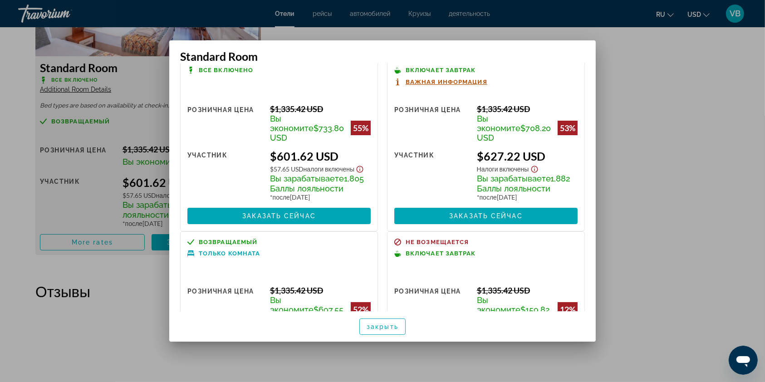
scroll to position [0, 0]
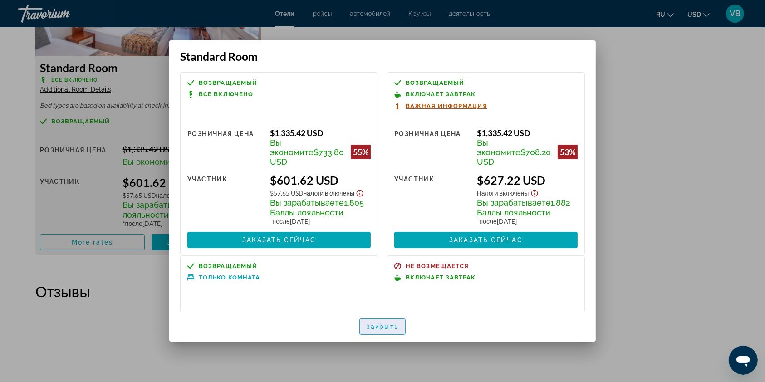
click at [392, 323] on span "закрыть" at bounding box center [382, 326] width 32 height 7
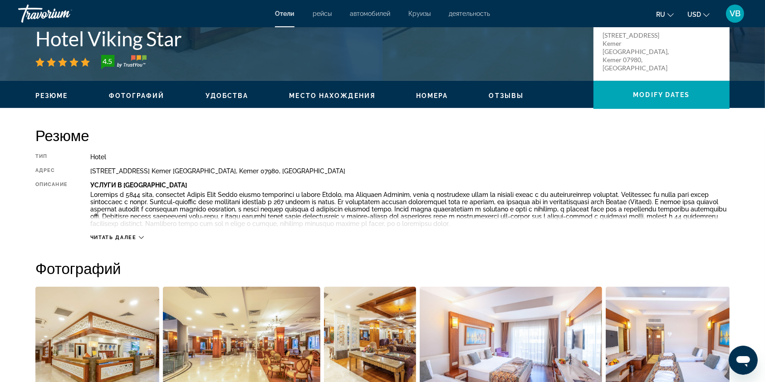
scroll to position [231, 0]
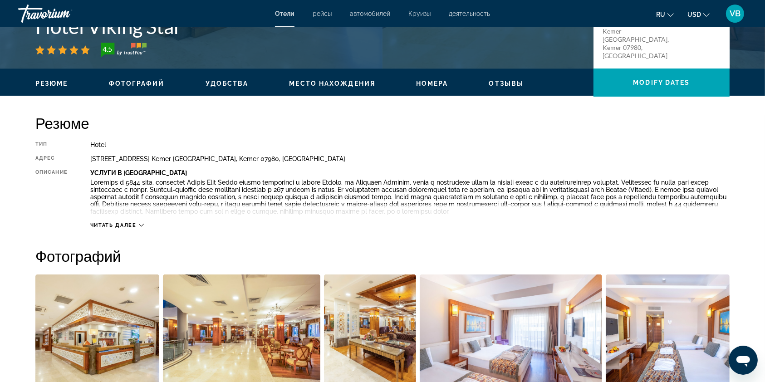
click at [138, 223] on div "Читать далее" at bounding box center [117, 225] width 54 height 6
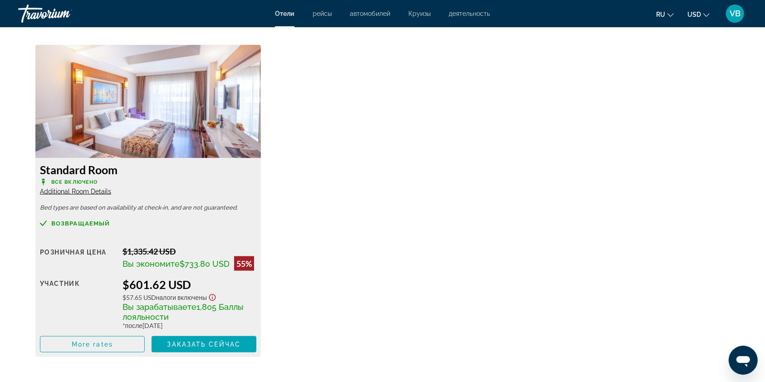
scroll to position [1214, 0]
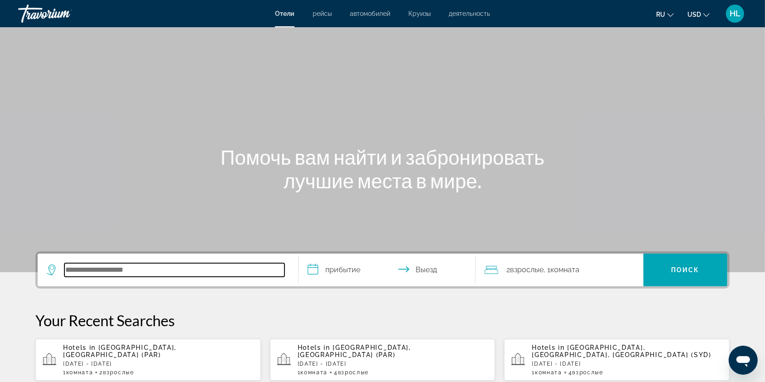
click at [107, 272] on input "Search hotel destination" at bounding box center [174, 270] width 220 height 14
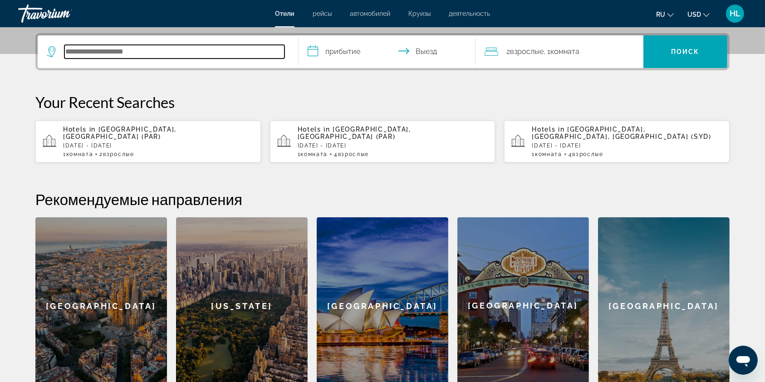
scroll to position [221, 0]
